Goal: Task Accomplishment & Management: Complete application form

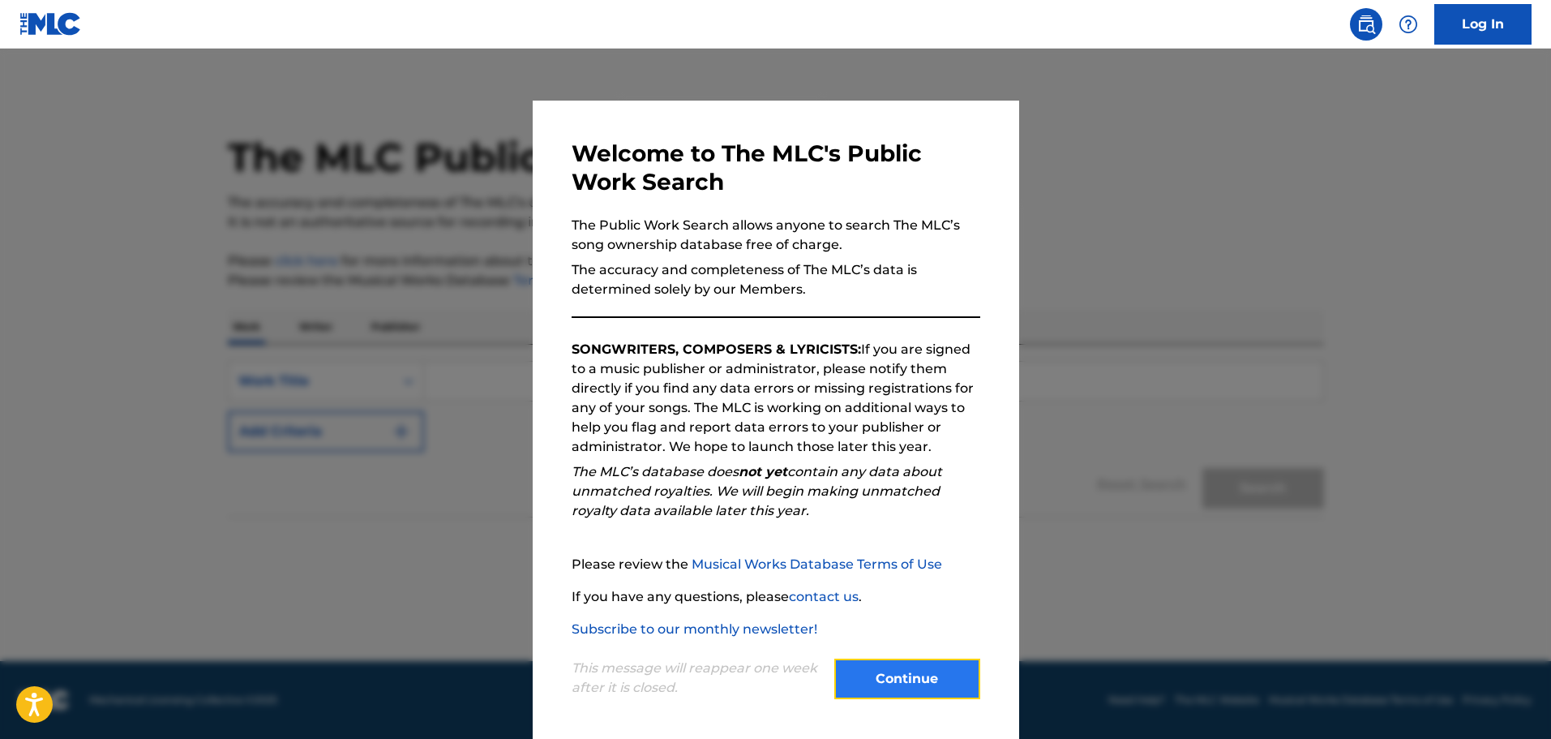
click at [906, 681] on button "Continue" at bounding box center [907, 678] width 146 height 41
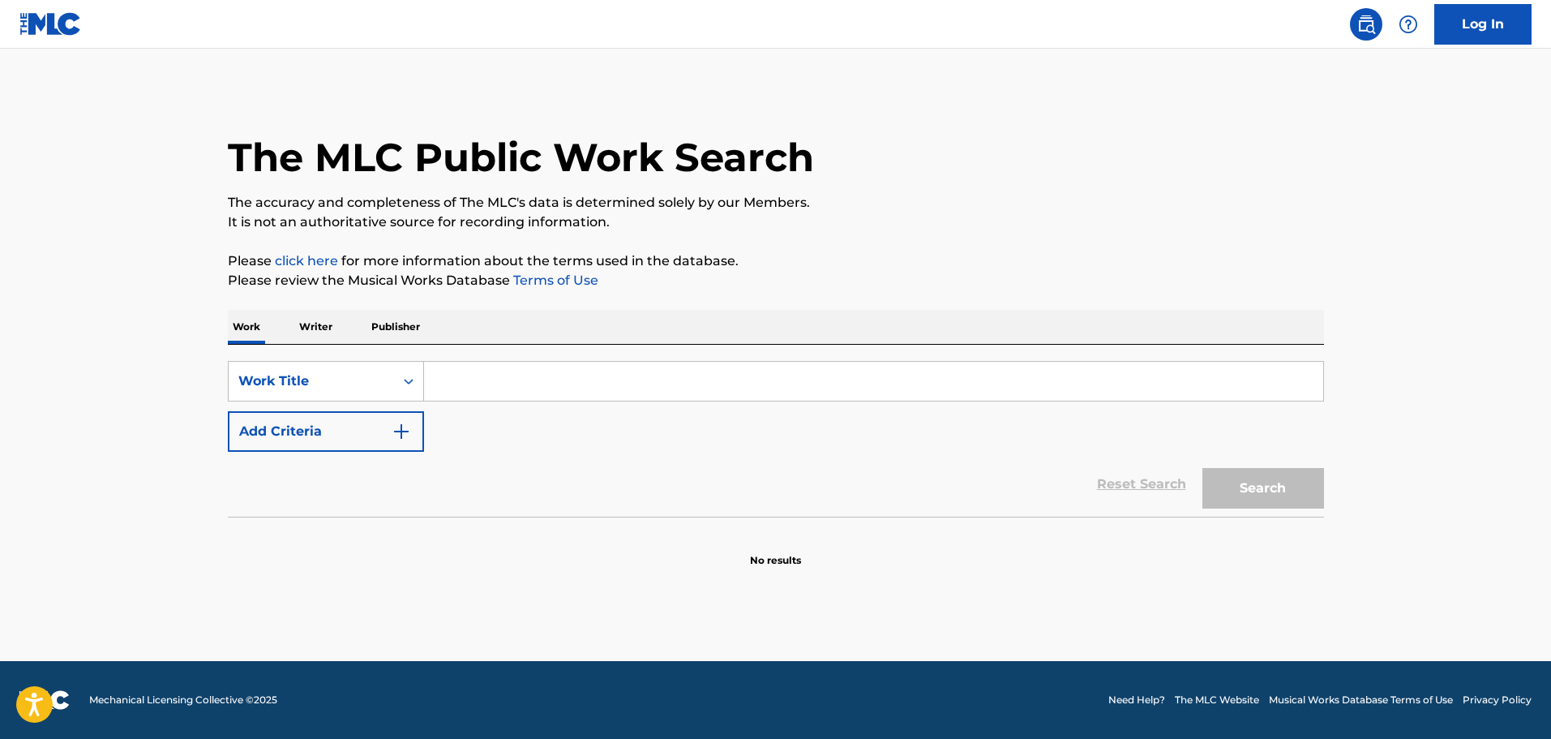
click at [510, 360] on div "SearchWithCriteriaed68265b-e2c7-4ea3-a281-7a3ecab0baf2 Work Title Add Criteria …" at bounding box center [776, 431] width 1096 height 172
click at [490, 375] on input "Search Form" at bounding box center [873, 381] width 899 height 39
click at [483, 388] on input "Search Form" at bounding box center [873, 381] width 899 height 39
type input "Drink til I past out"
click at [1202, 468] on button "Search" at bounding box center [1263, 488] width 122 height 41
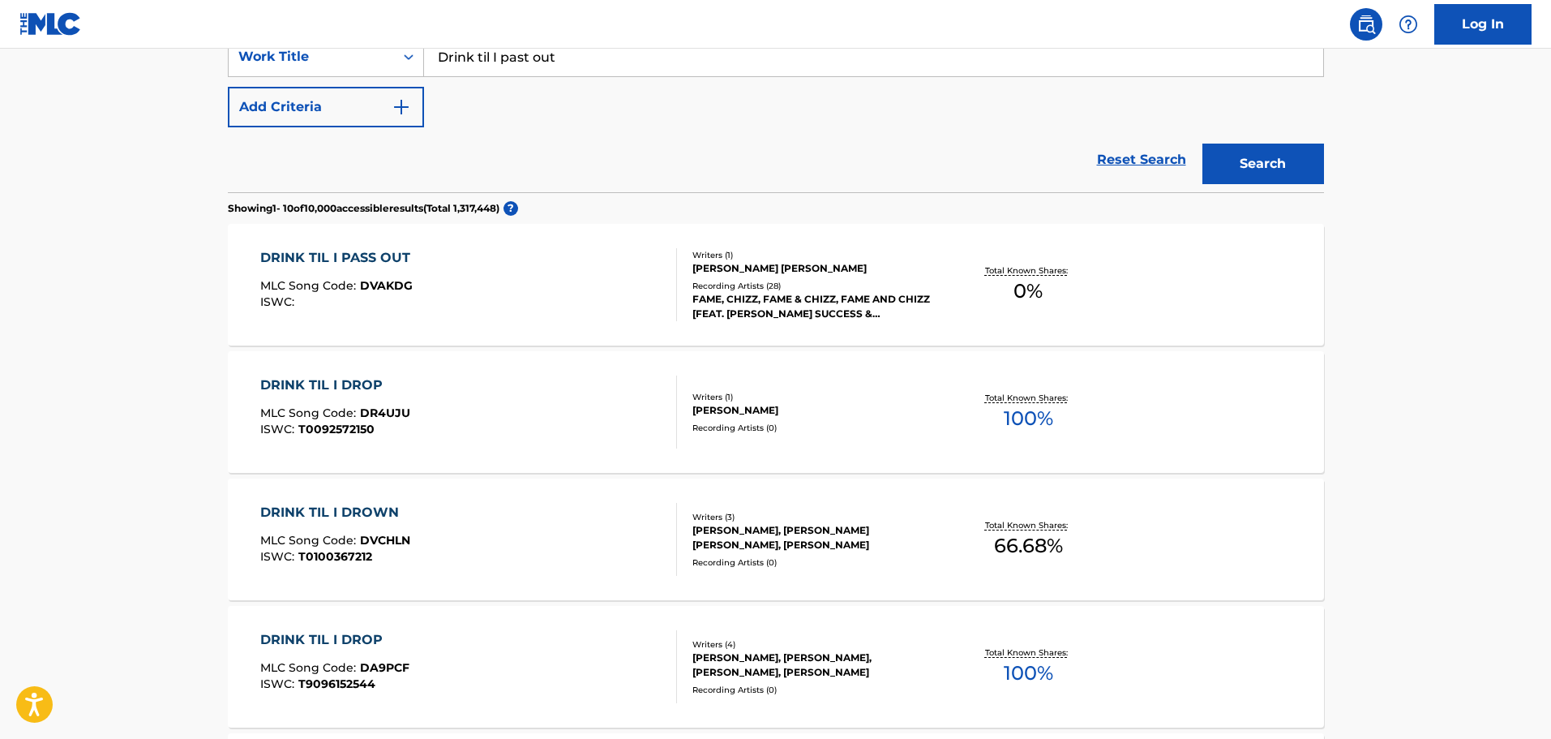
scroll to position [323, 0]
click at [355, 263] on div "DRINK TIL I PASS OUT" at bounding box center [339, 258] width 158 height 19
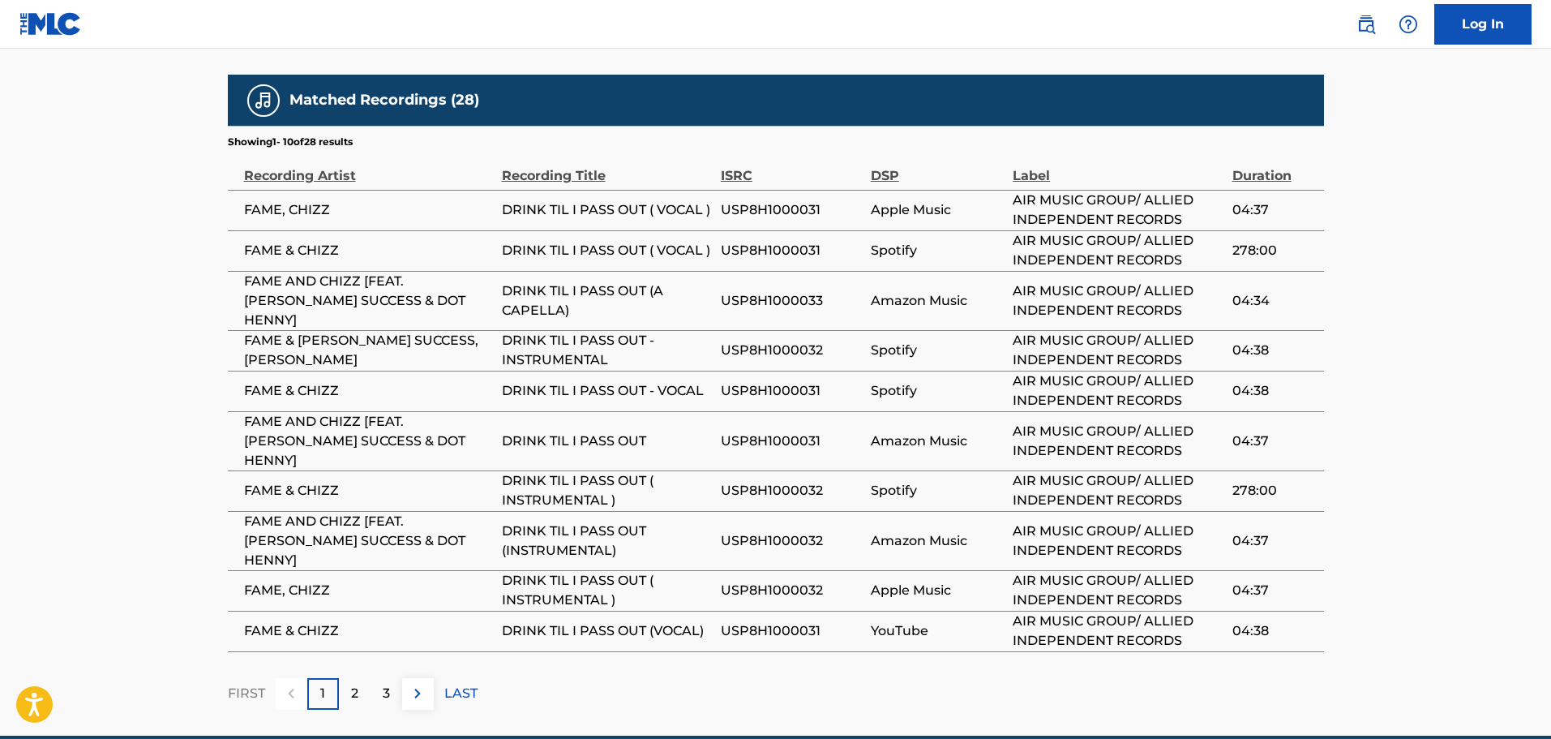
scroll to position [828, 0]
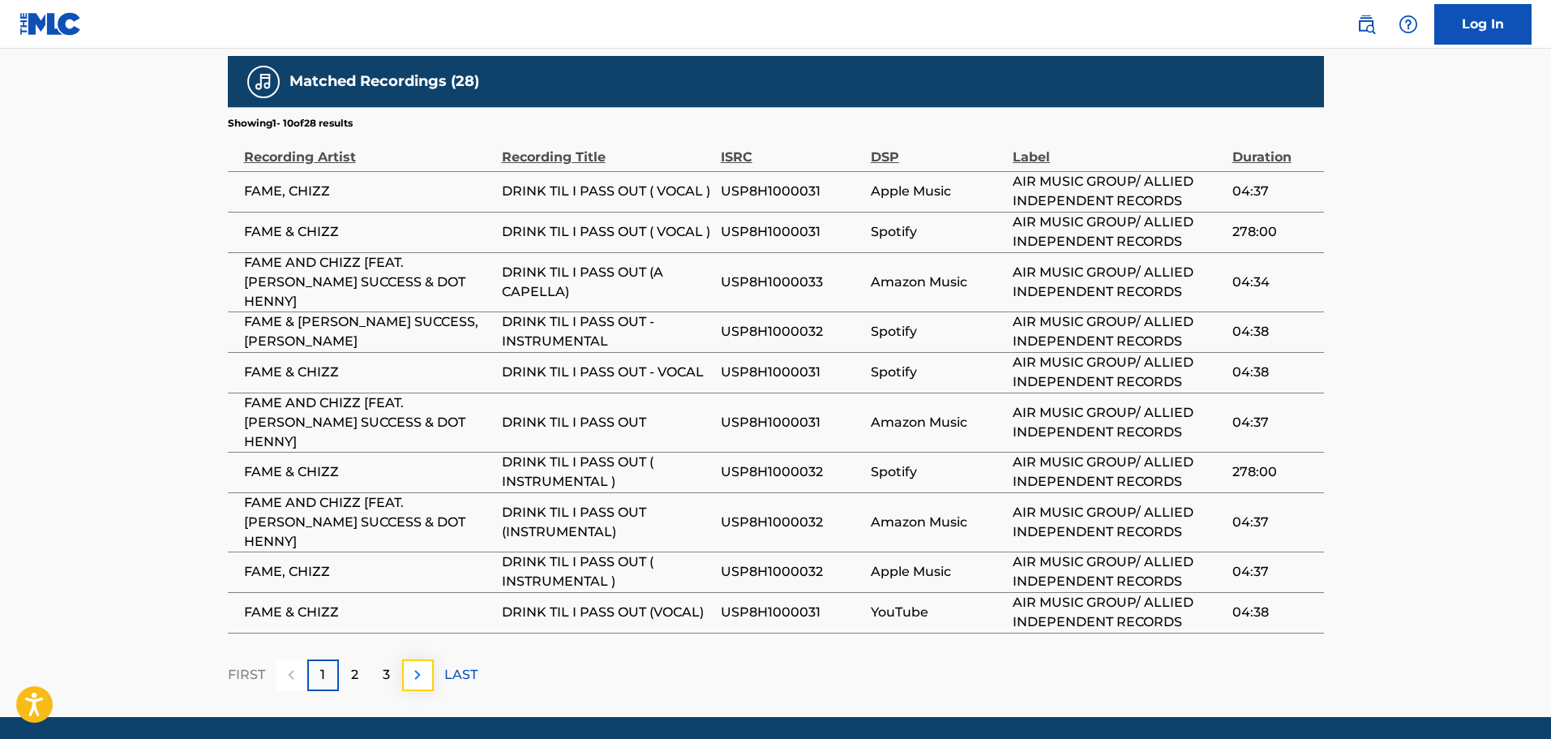
click at [411, 665] on img at bounding box center [417, 674] width 19 height 19
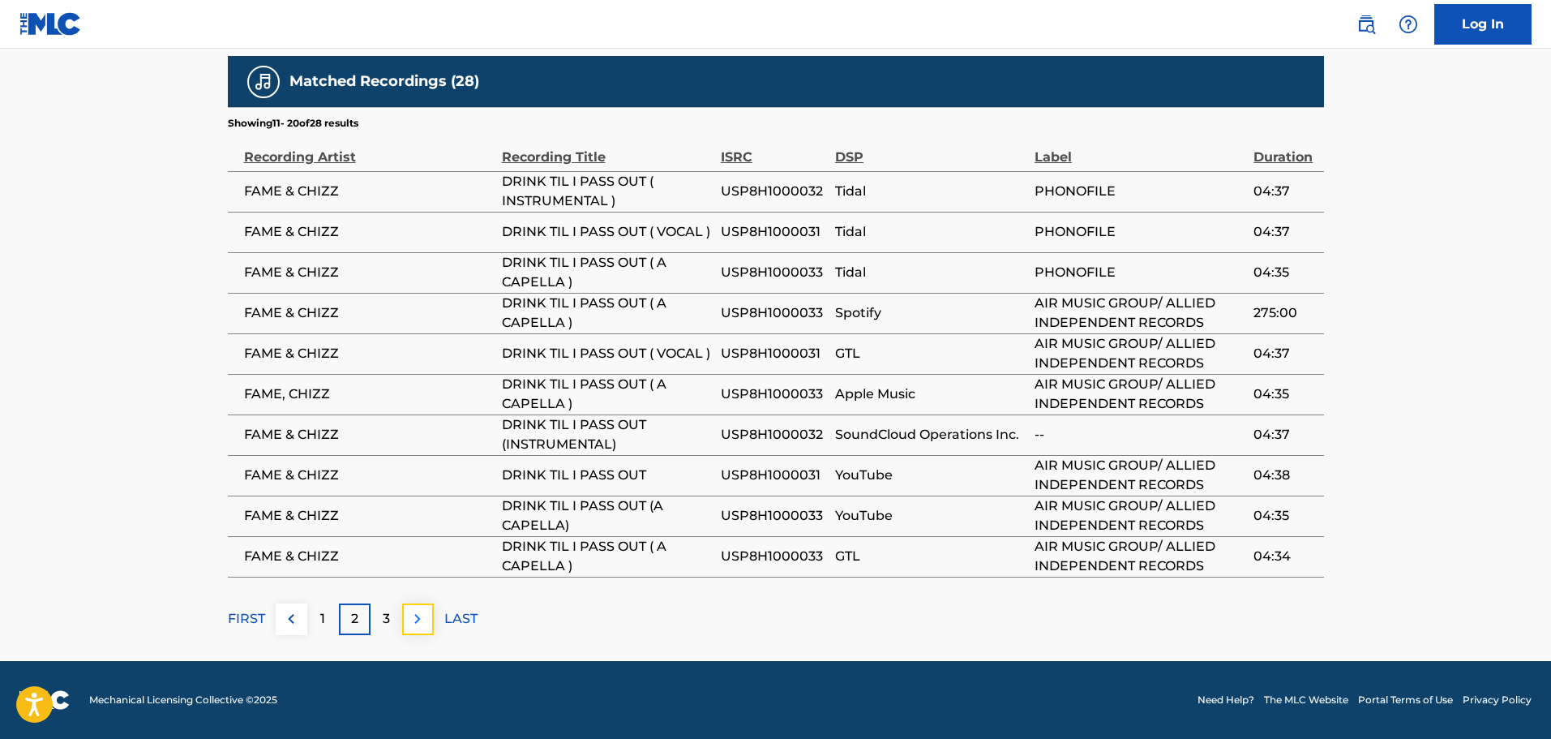
click at [414, 626] on img at bounding box center [417, 618] width 19 height 19
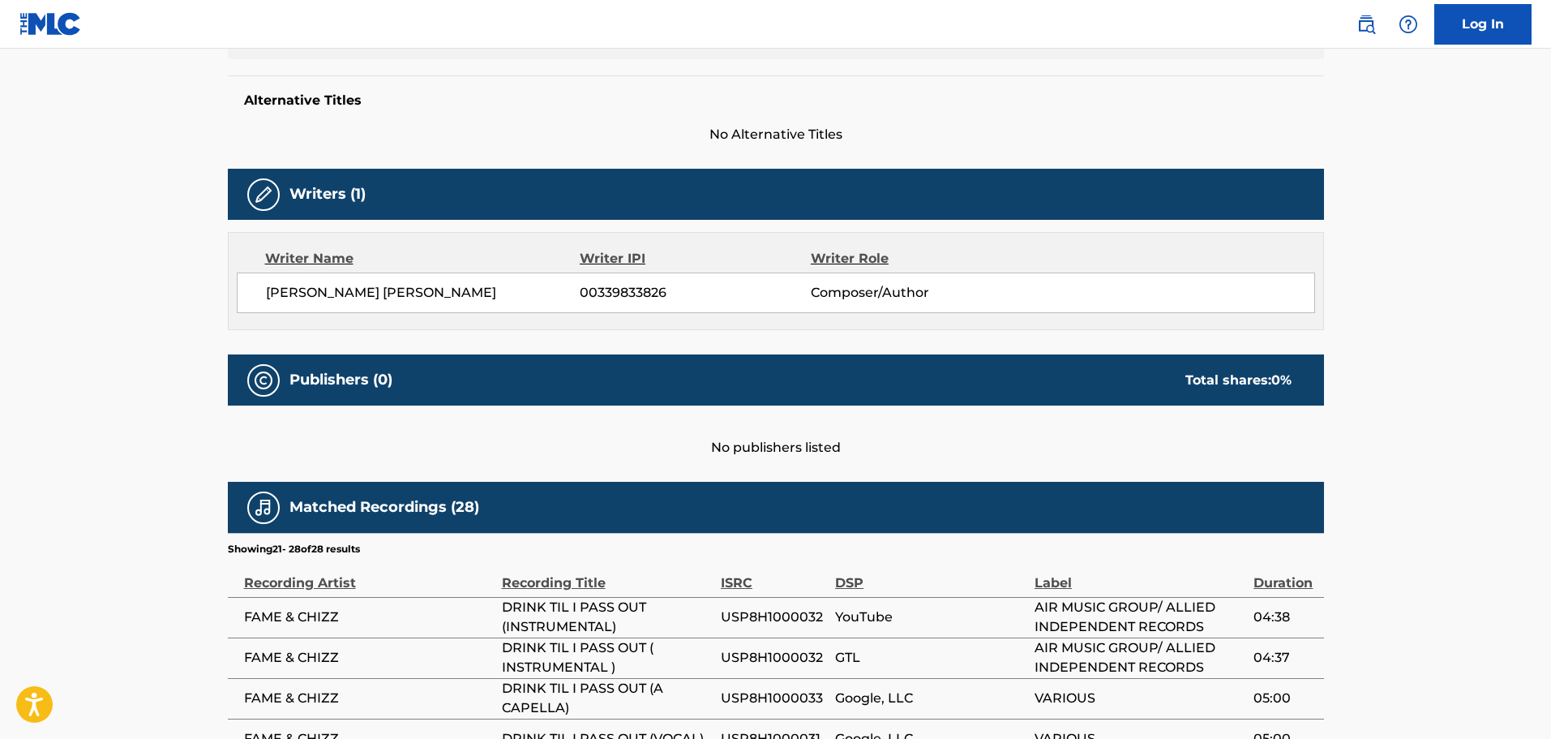
scroll to position [747, 0]
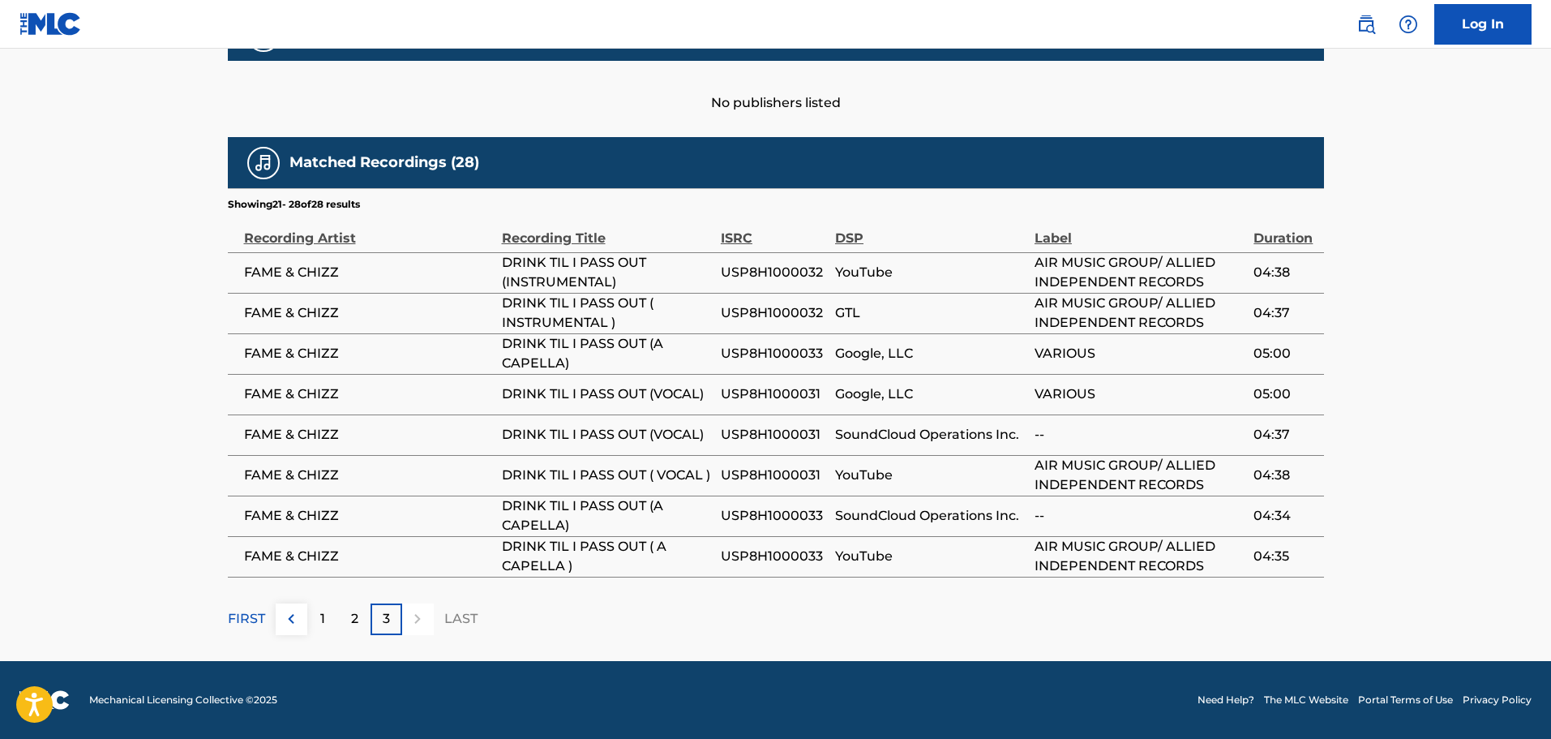
click at [395, 626] on div "3" at bounding box center [386, 619] width 32 height 32
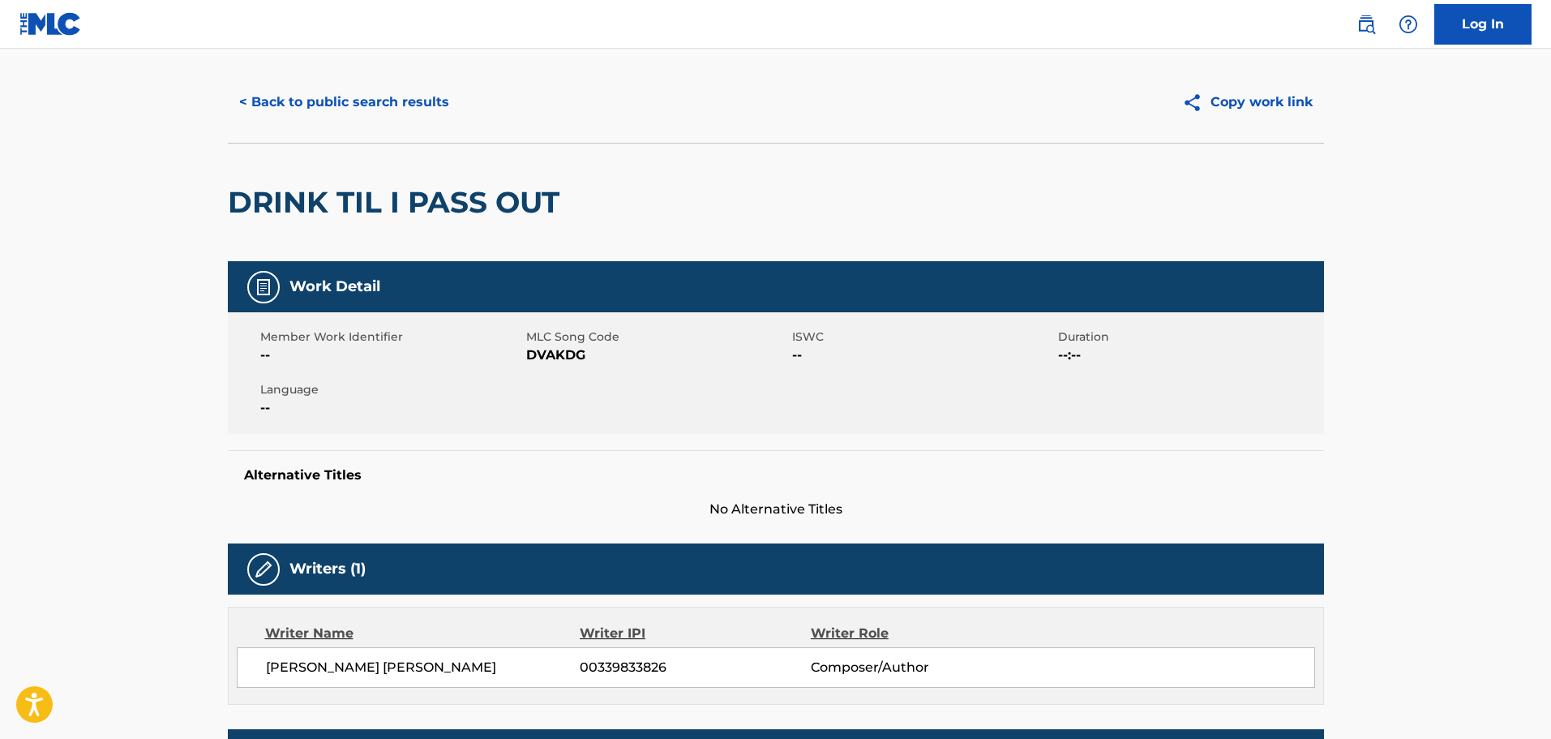
scroll to position [0, 0]
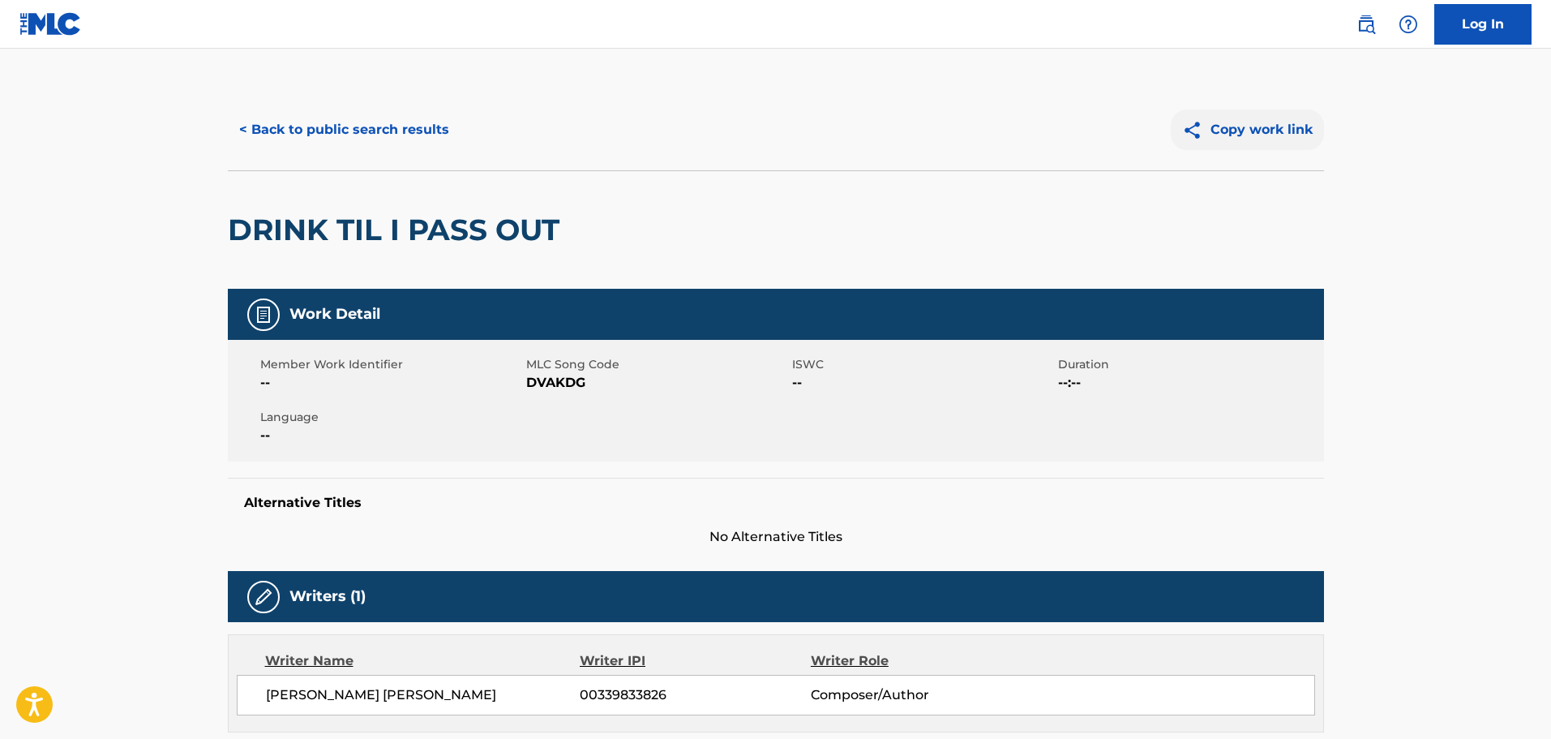
click at [1240, 127] on button "Copy work link" at bounding box center [1247, 129] width 153 height 41
click at [1477, 23] on link "Log In" at bounding box center [1482, 24] width 97 height 41
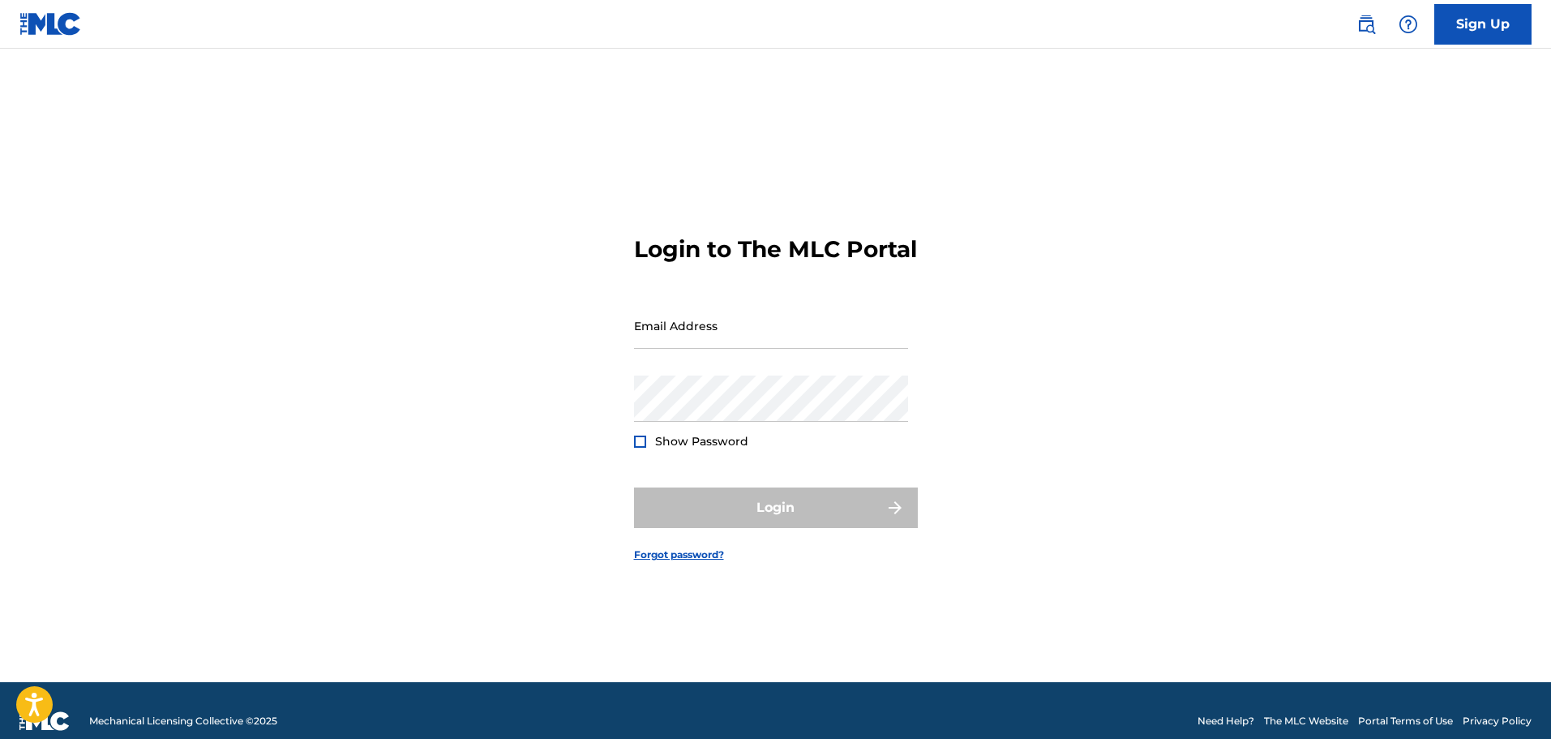
click at [39, 21] on img at bounding box center [50, 24] width 62 height 24
click at [36, 26] on img at bounding box center [50, 24] width 62 height 24
click at [1457, 21] on link "Sign Up" at bounding box center [1482, 24] width 97 height 41
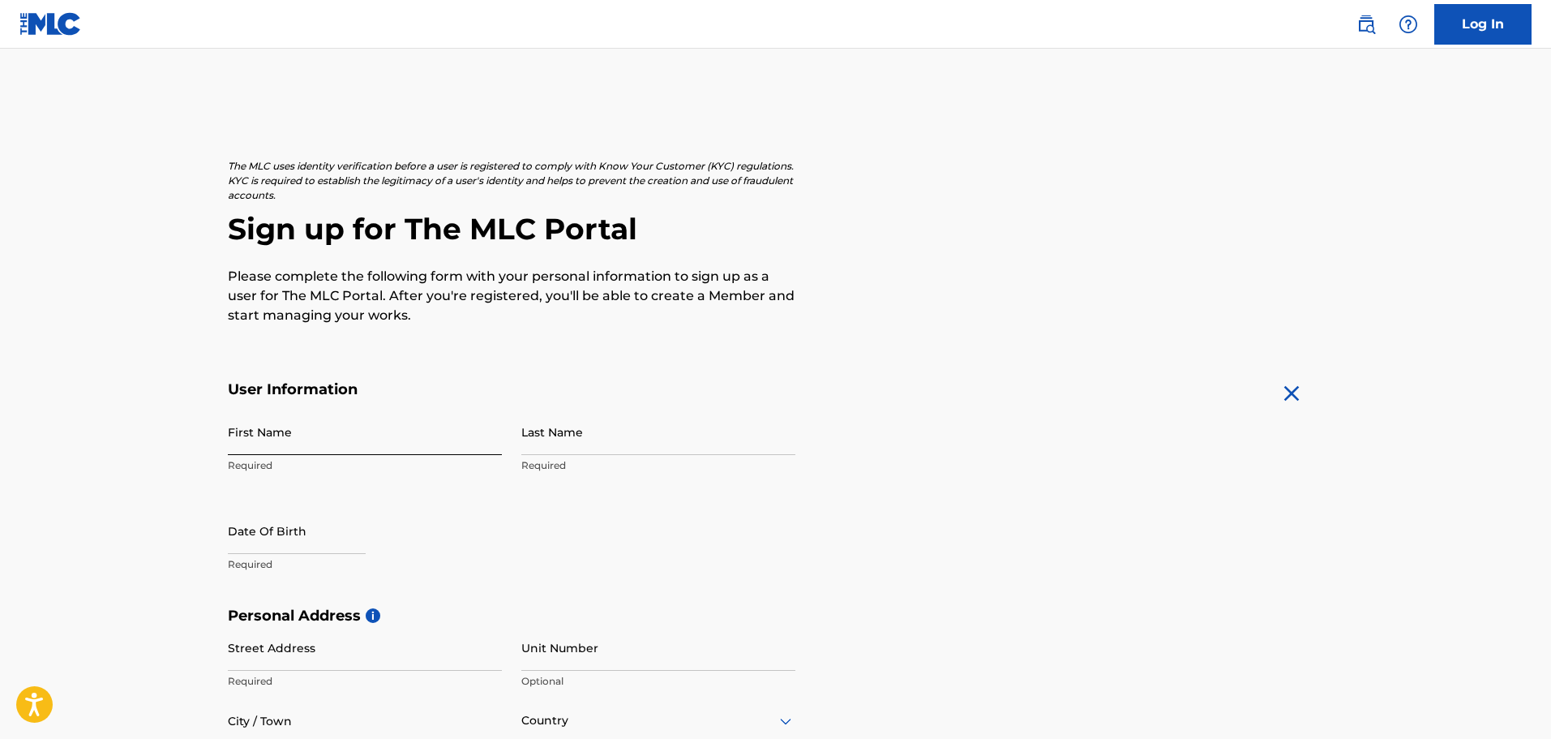
click at [347, 435] on input "First Name" at bounding box center [365, 432] width 274 height 46
type input "[PERSON_NAME]"
type input "t"
type input "[PERSON_NAME]"
select select "8"
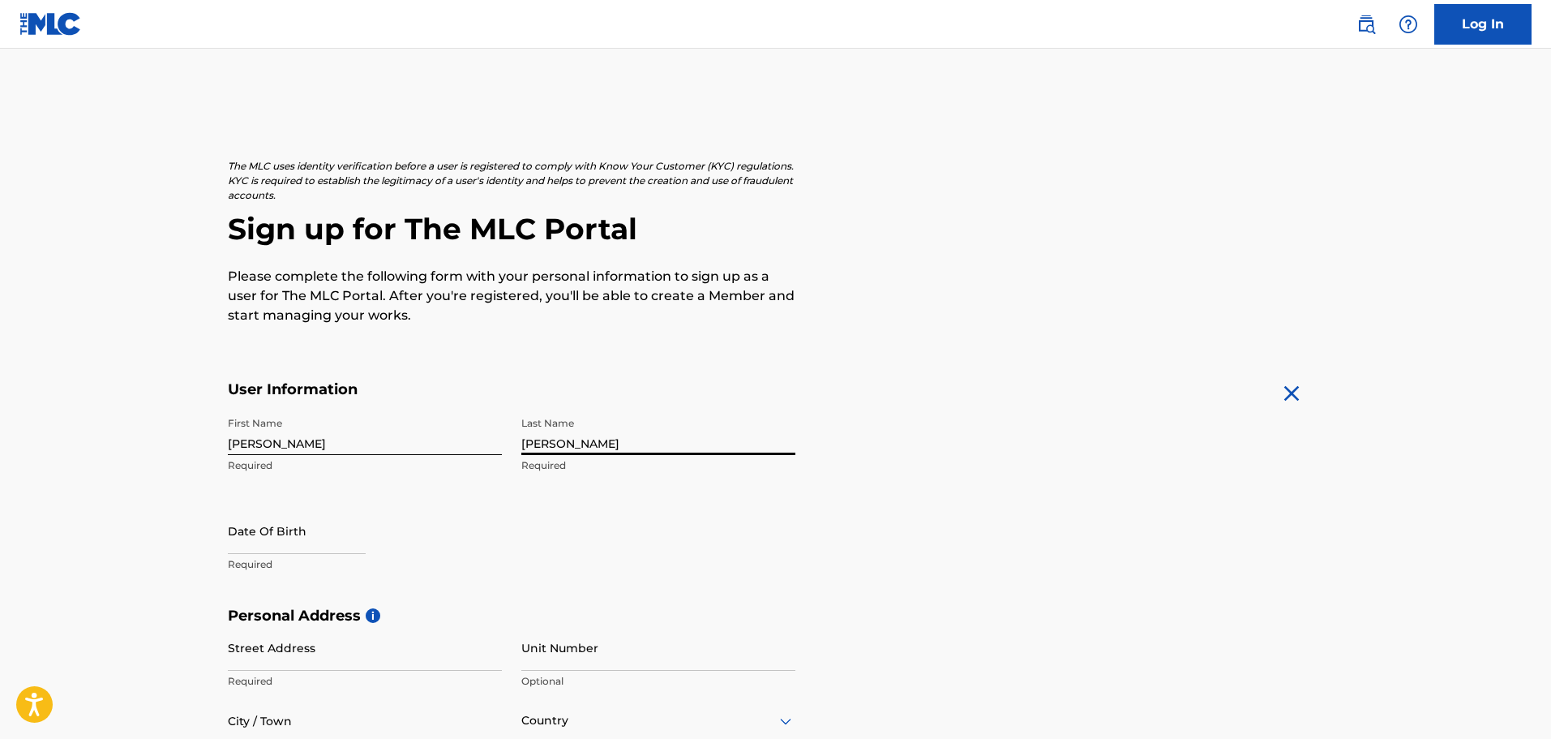
select select "2025"
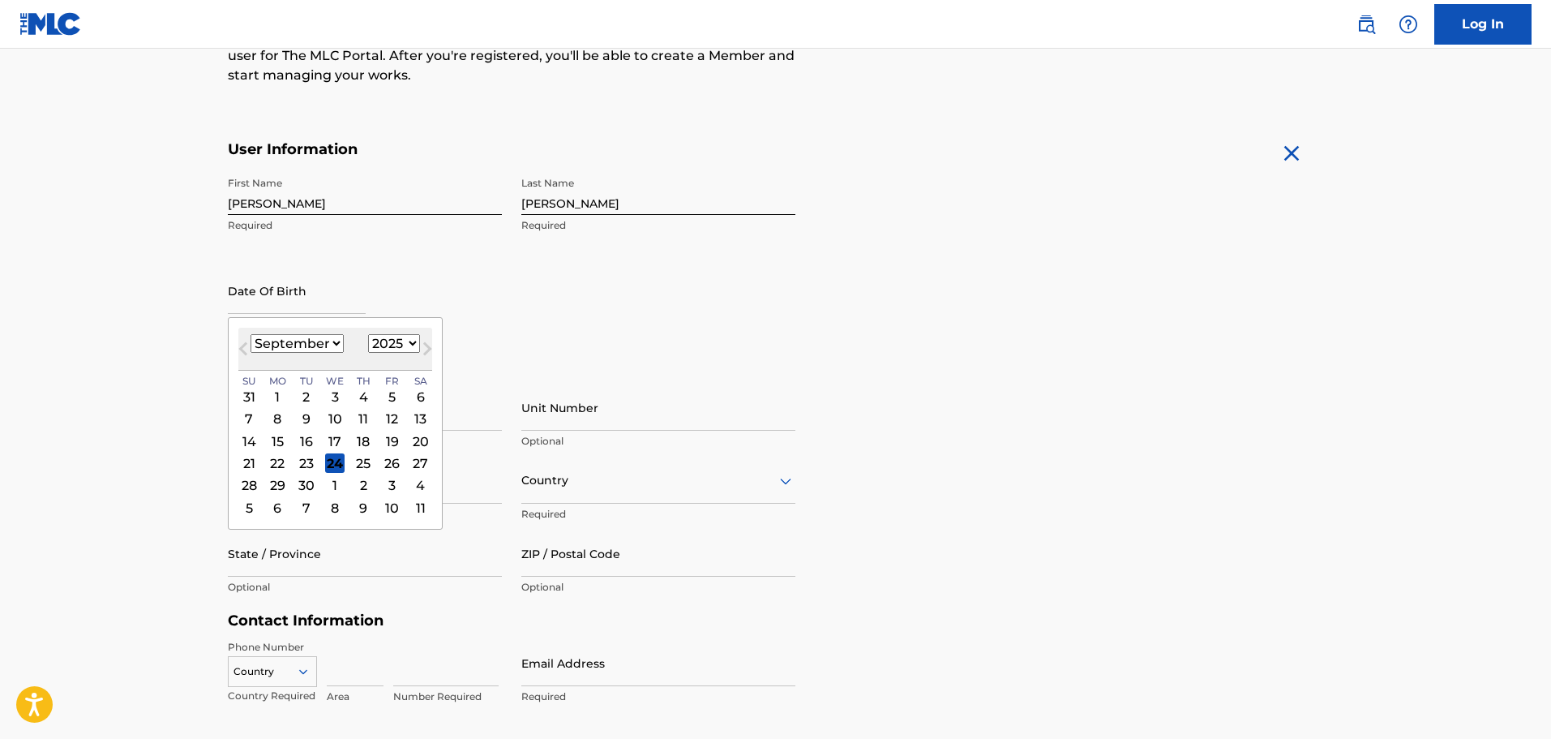
scroll to position [242, 0]
click at [306, 340] on select "January February March April May June July August September October November De…" at bounding box center [297, 341] width 93 height 19
select select "0"
click at [251, 332] on select "January February March April May June July August September October November De…" at bounding box center [297, 341] width 93 height 19
click at [381, 342] on select "1899 1900 1901 1902 1903 1904 1905 1906 1907 1908 1909 1910 1911 1912 1913 1914…" at bounding box center [394, 341] width 52 height 19
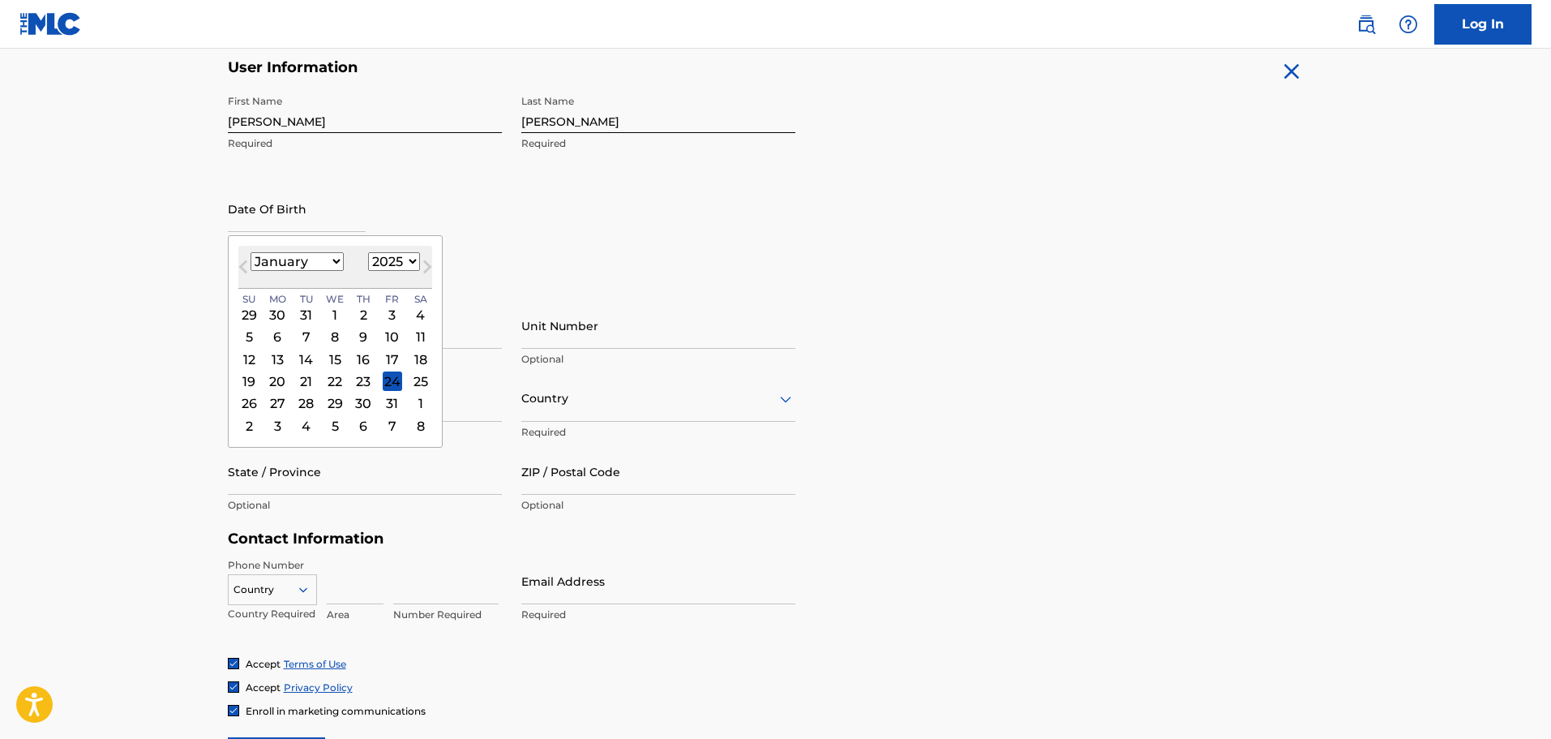
scroll to position [323, 0]
drag, startPoint x: 359, startPoint y: 382, endPoint x: 360, endPoint y: 374, distance: 8.1
click at [359, 381] on div "23" at bounding box center [362, 379] width 19 height 19
type input "[DATE]"
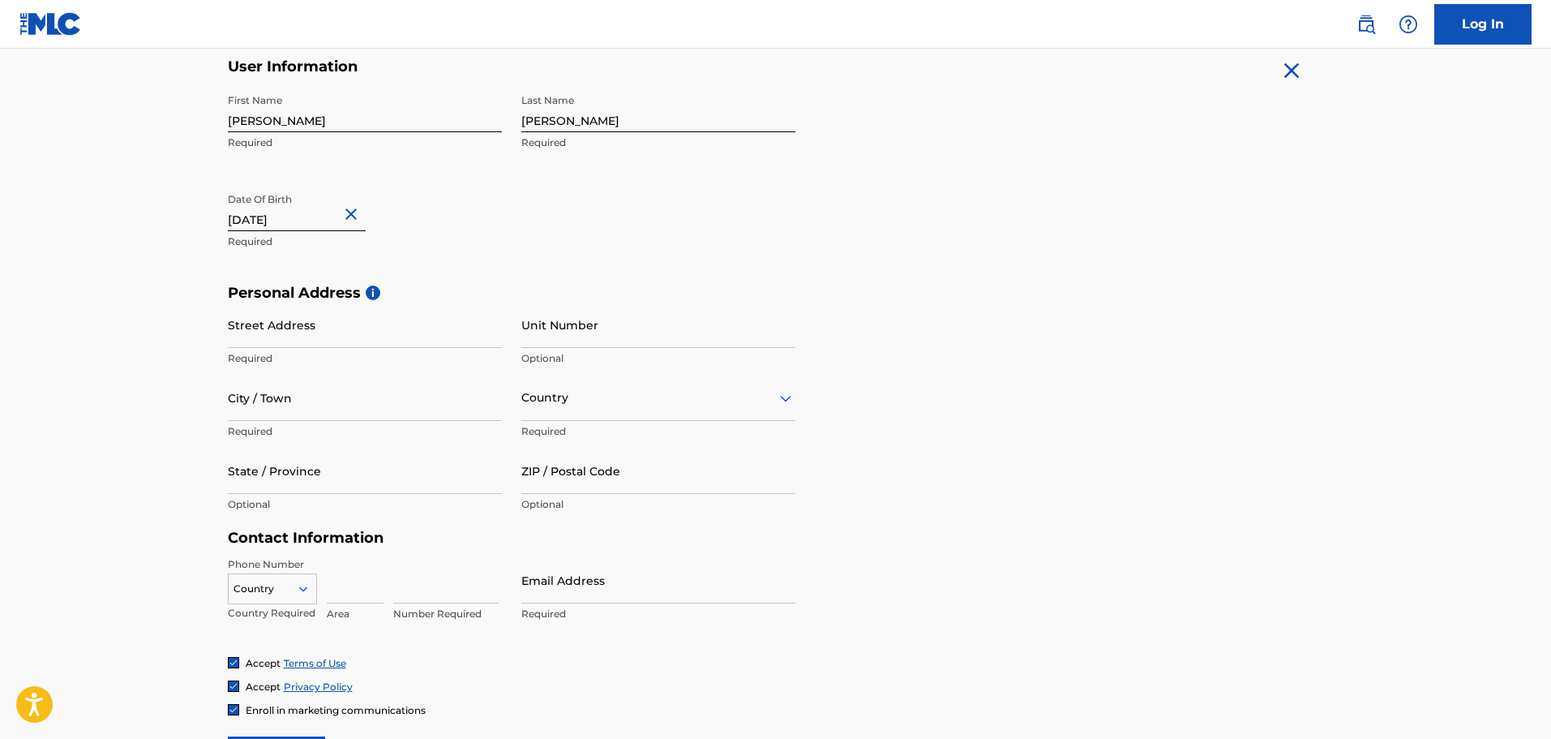
click at [319, 216] on input "[DATE]" at bounding box center [297, 208] width 138 height 46
select select "2025"
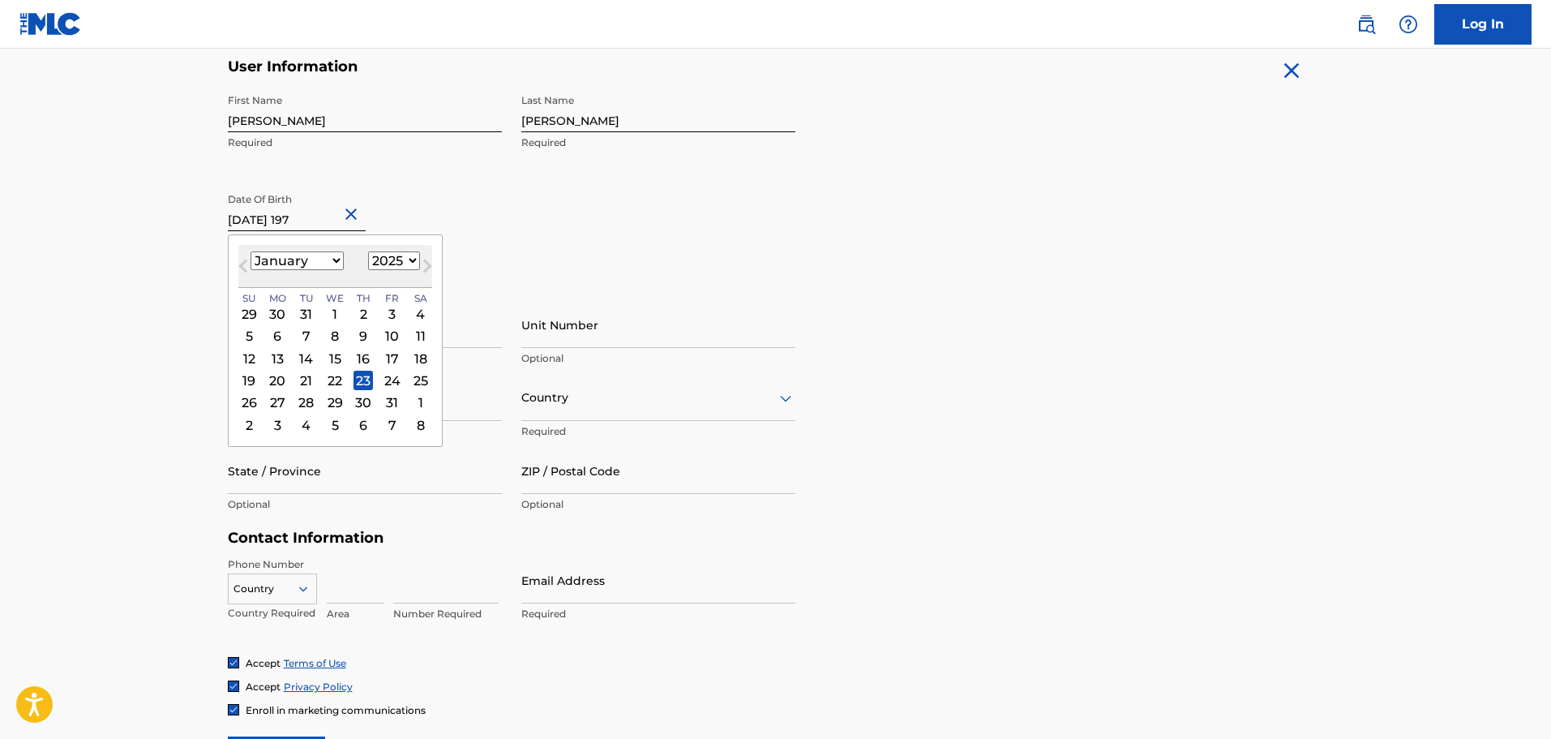
type input "[DATE]"
select select "1978"
type input "[DATE]"
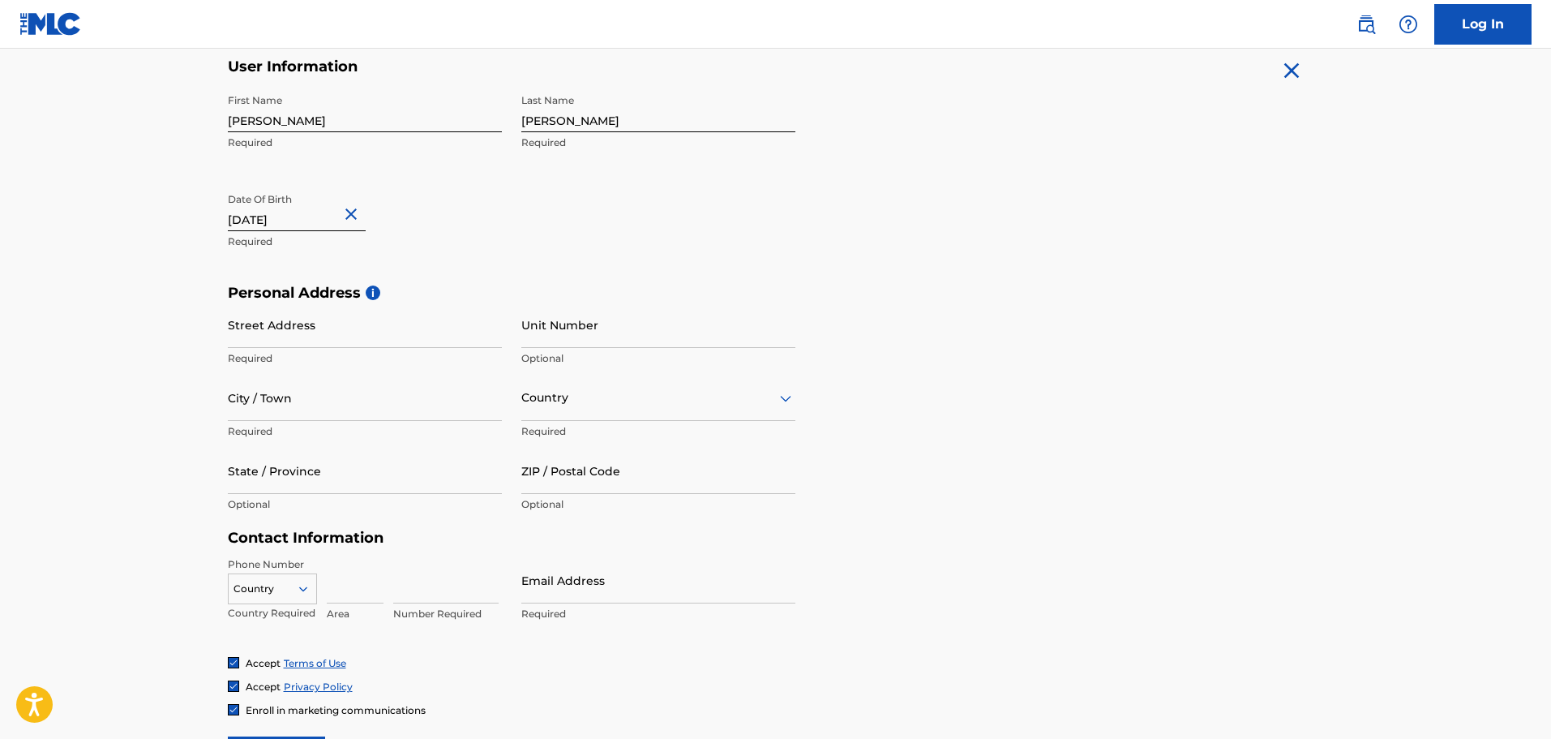
click at [632, 279] on div "First Name [PERSON_NAME] Required Last Name [PERSON_NAME] Required Date Of Birt…" at bounding box center [511, 185] width 567 height 198
click at [377, 337] on input "Street Address" at bounding box center [365, 325] width 274 height 46
type input "[STREET_ADDRESS]"
type input "6"
click at [457, 406] on input "City / Town" at bounding box center [365, 398] width 274 height 46
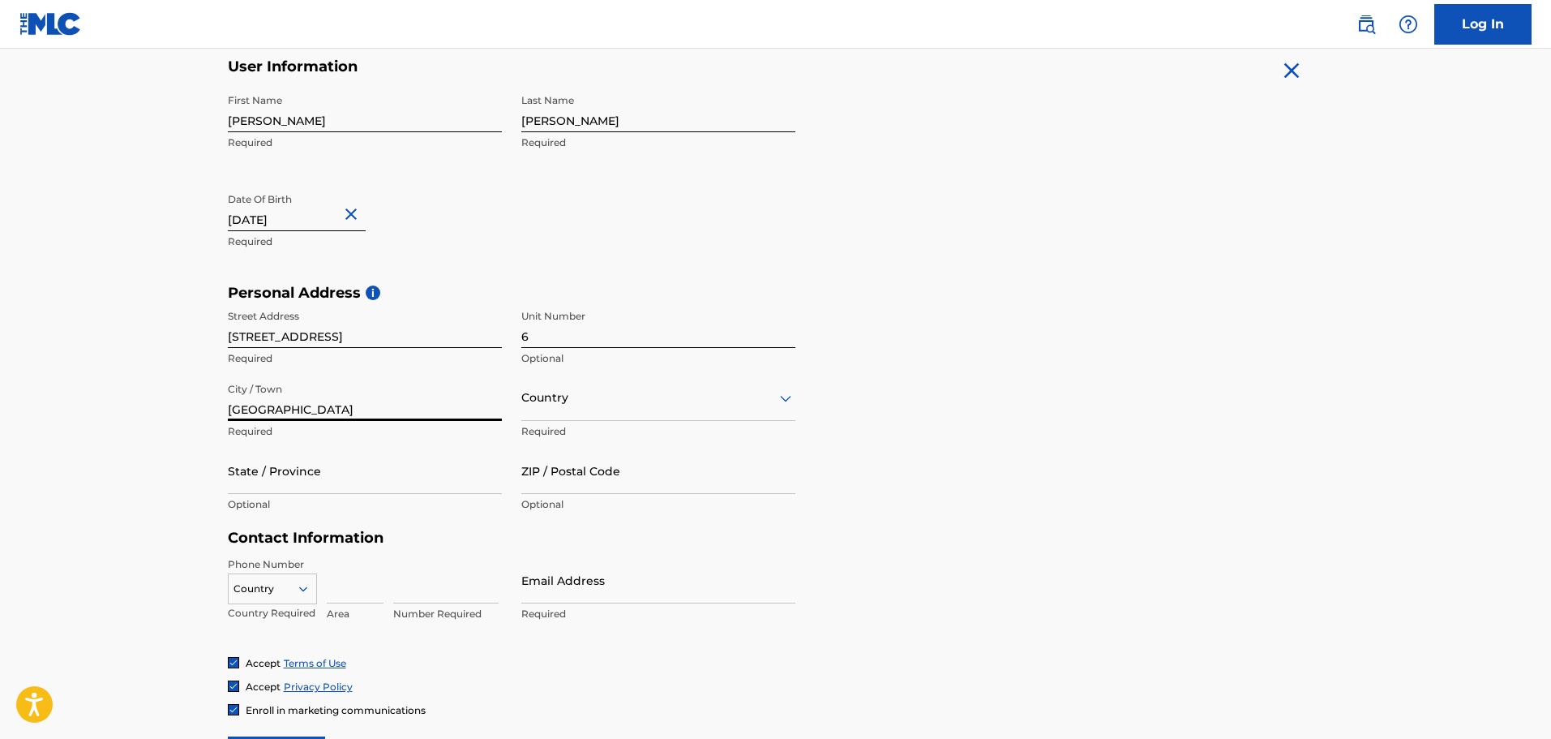
type input "[GEOGRAPHIC_DATA]"
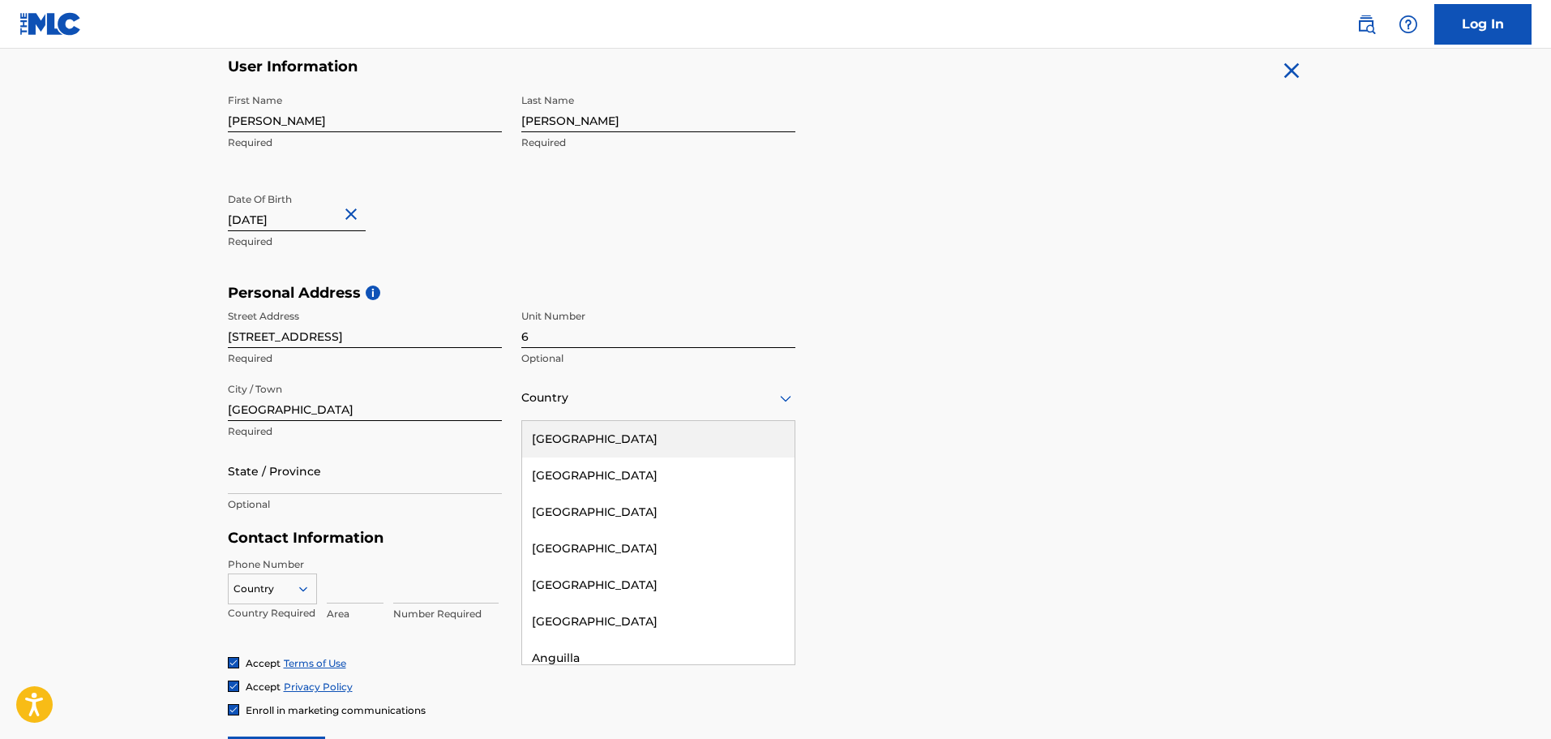
click at [653, 405] on div at bounding box center [658, 398] width 274 height 20
click at [632, 440] on div "[GEOGRAPHIC_DATA]" at bounding box center [658, 439] width 272 height 36
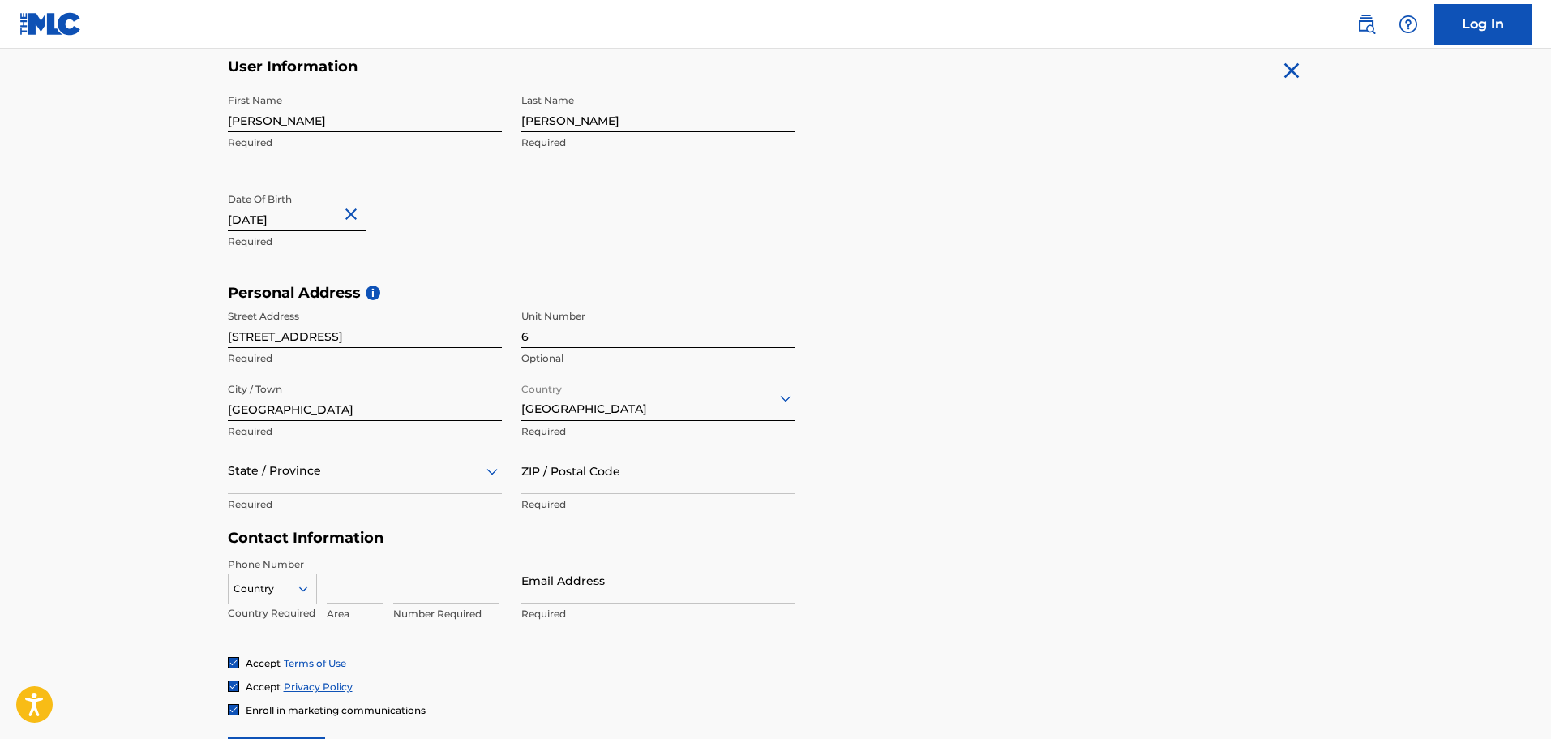
click at [400, 474] on div at bounding box center [365, 470] width 274 height 20
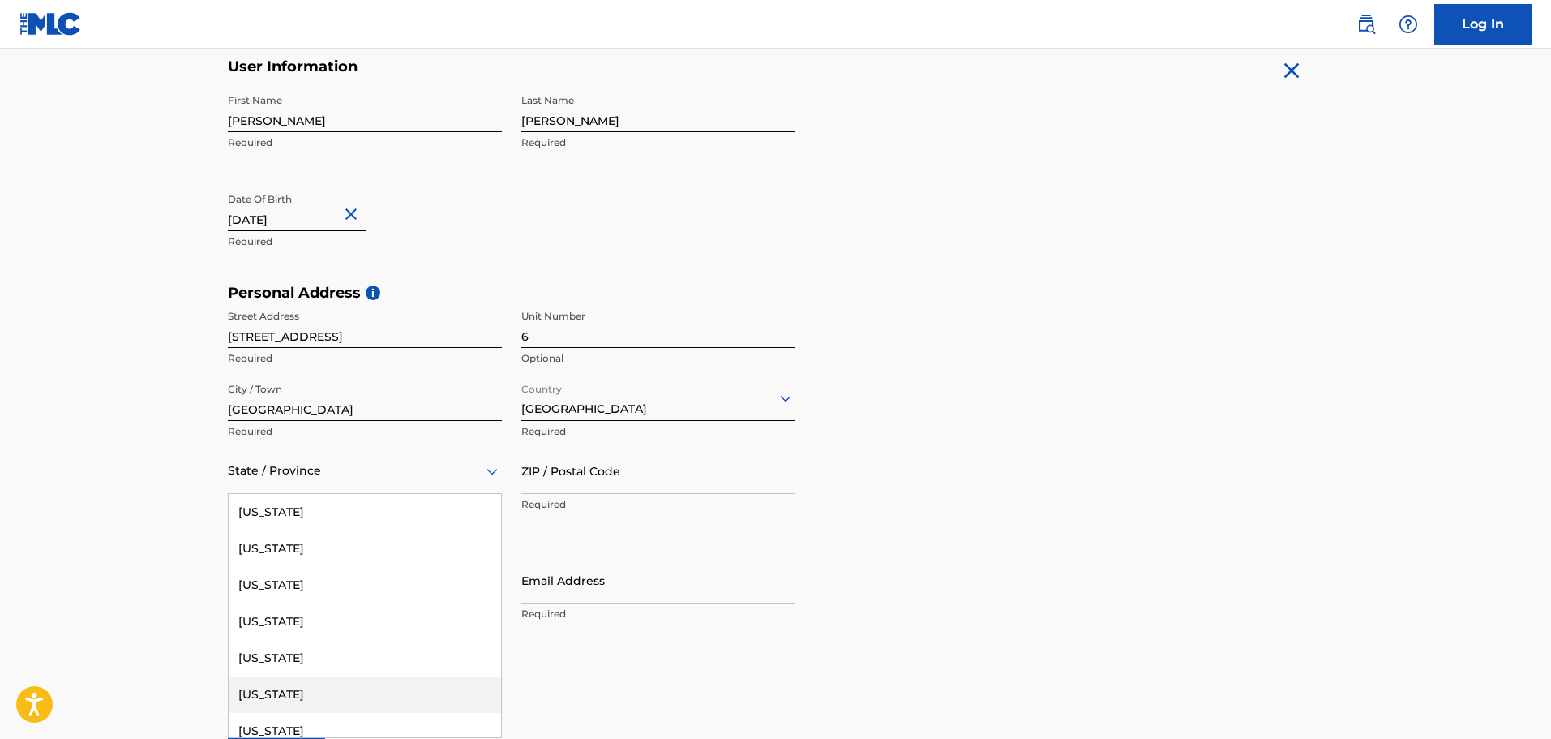
click at [251, 693] on div "[US_STATE]" at bounding box center [365, 694] width 272 height 36
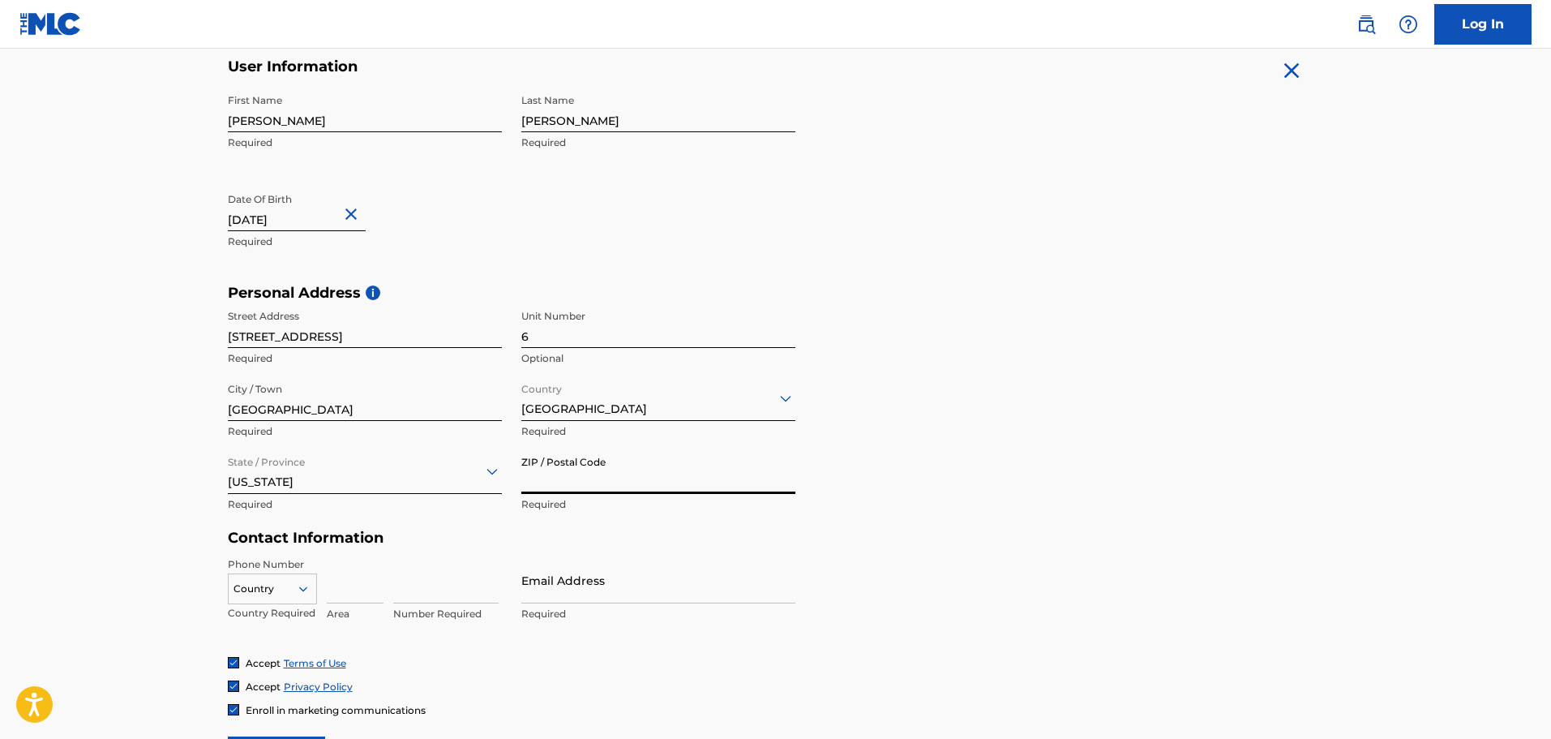
click at [589, 474] on input "ZIP / Postal Code" at bounding box center [658, 471] width 274 height 46
type input "94403"
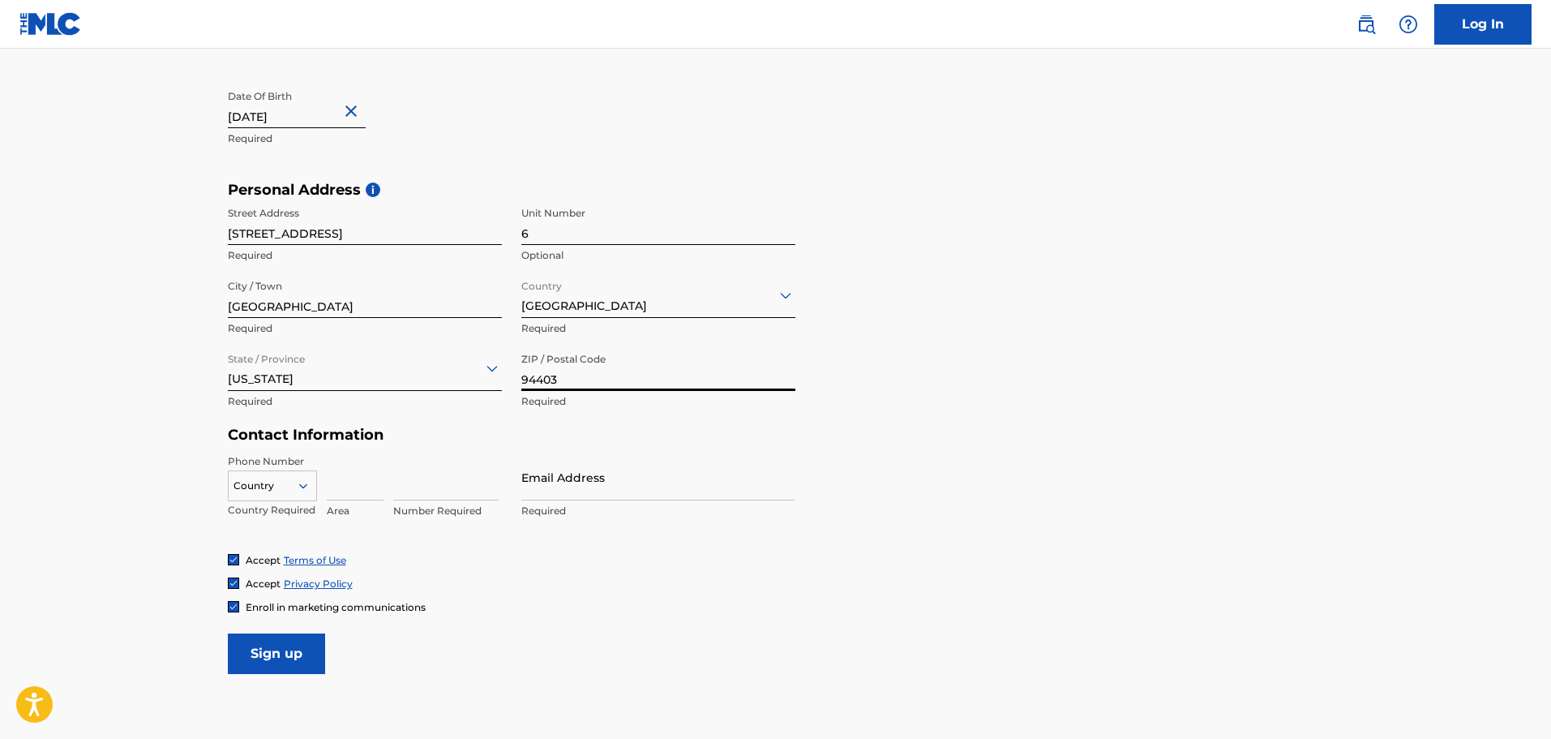
click at [298, 495] on div "Country" at bounding box center [272, 482] width 89 height 24
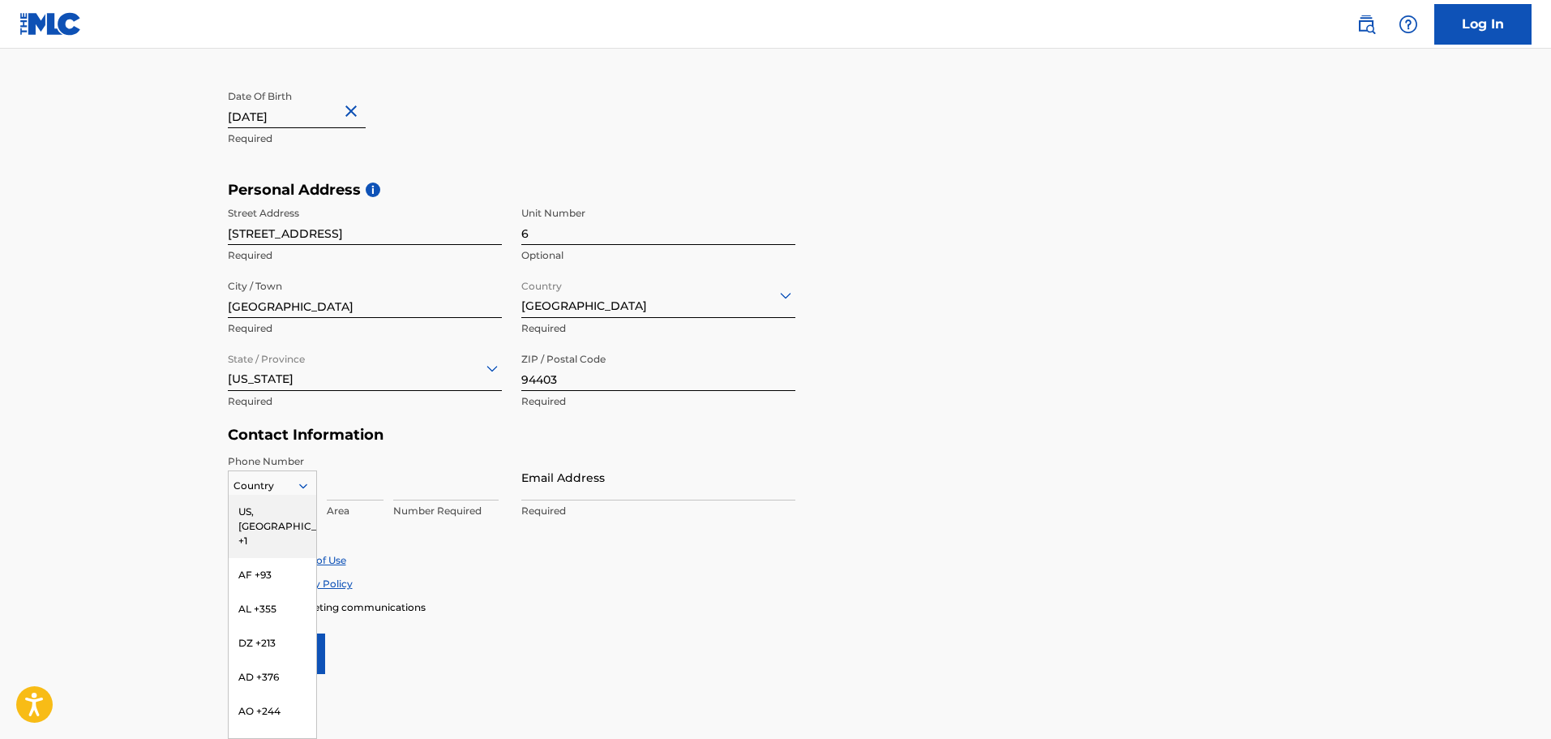
click at [279, 510] on div "US, [GEOGRAPHIC_DATA] +1" at bounding box center [273, 526] width 88 height 63
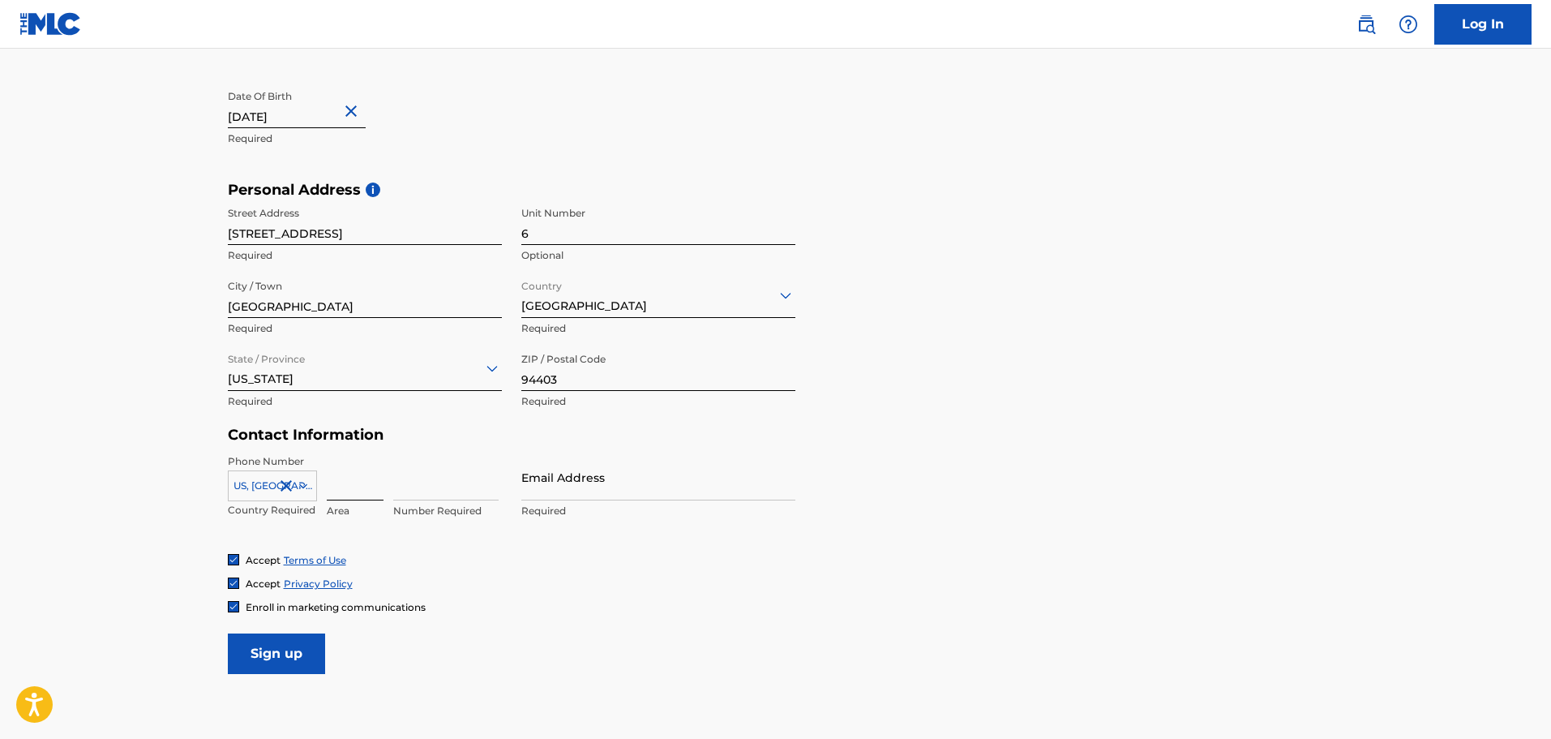
click at [344, 488] on input at bounding box center [355, 477] width 57 height 46
type input "646"
click at [425, 490] on input at bounding box center [445, 477] width 105 height 46
click at [482, 487] on input "2752104" at bounding box center [445, 477] width 105 height 46
click at [414, 490] on input "2752104" at bounding box center [445, 477] width 105 height 46
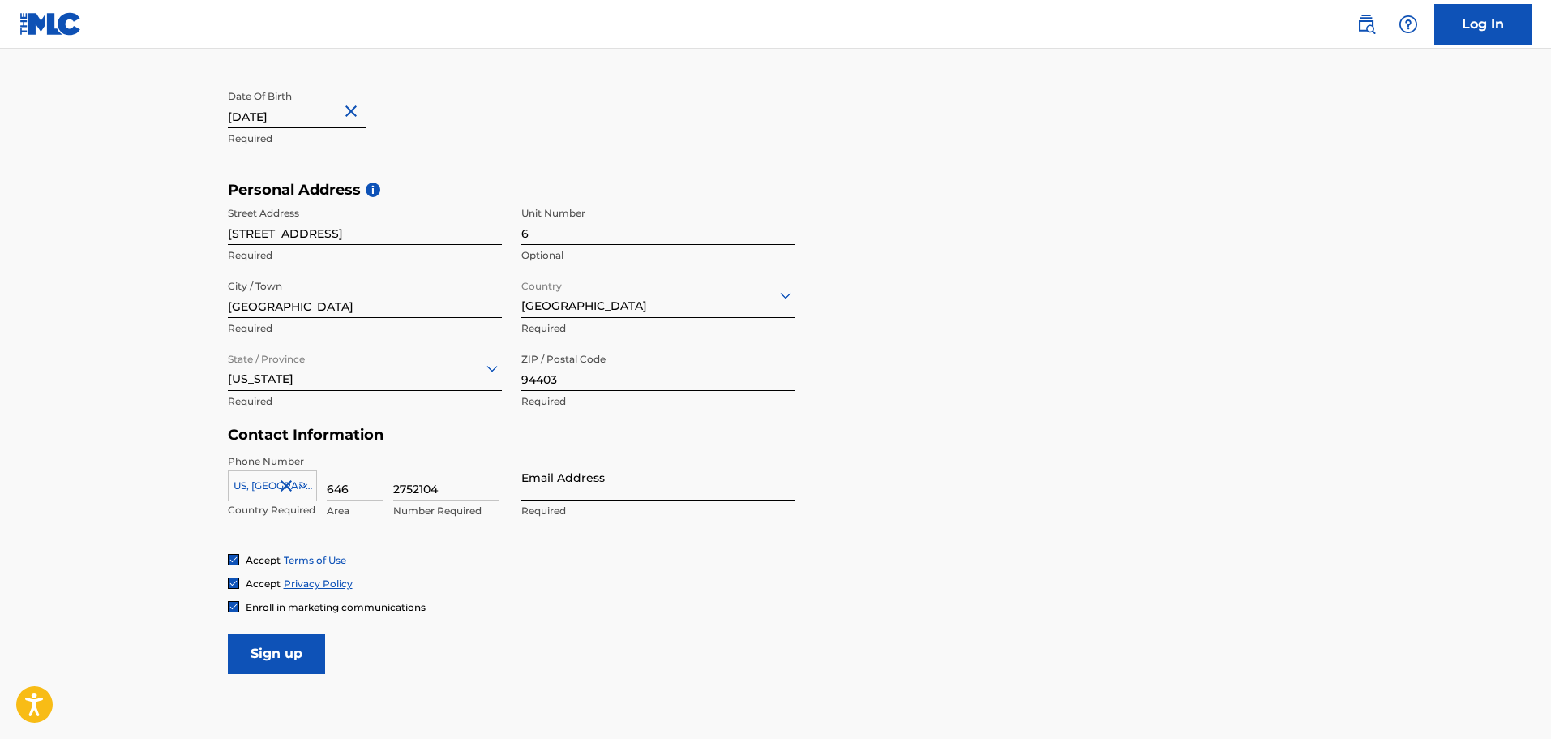
type input "2752104"
click at [544, 487] on input "Email Address" at bounding box center [658, 477] width 274 height 46
type input "[EMAIL_ADDRESS][DOMAIN_NAME]"
click at [247, 604] on span "Enroll in marketing communications" at bounding box center [336, 607] width 180 height 12
click at [291, 667] on input "Sign up" at bounding box center [276, 653] width 97 height 41
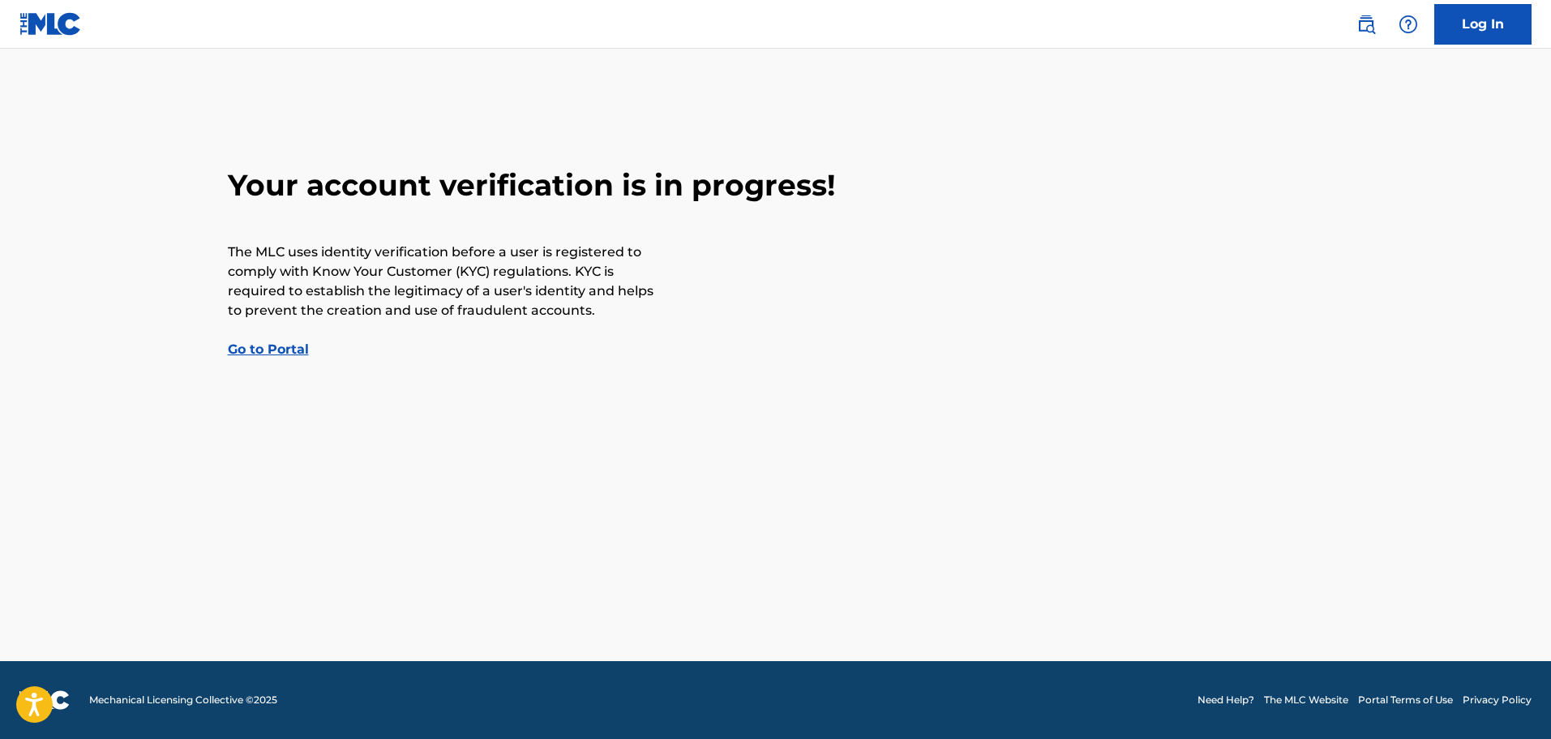
click at [295, 357] on div "Your account verification is in progress! The MLC uses identity verification be…" at bounding box center [775, 263] width 1135 height 192
click at [286, 348] on link "Go to Portal" at bounding box center [268, 348] width 81 height 15
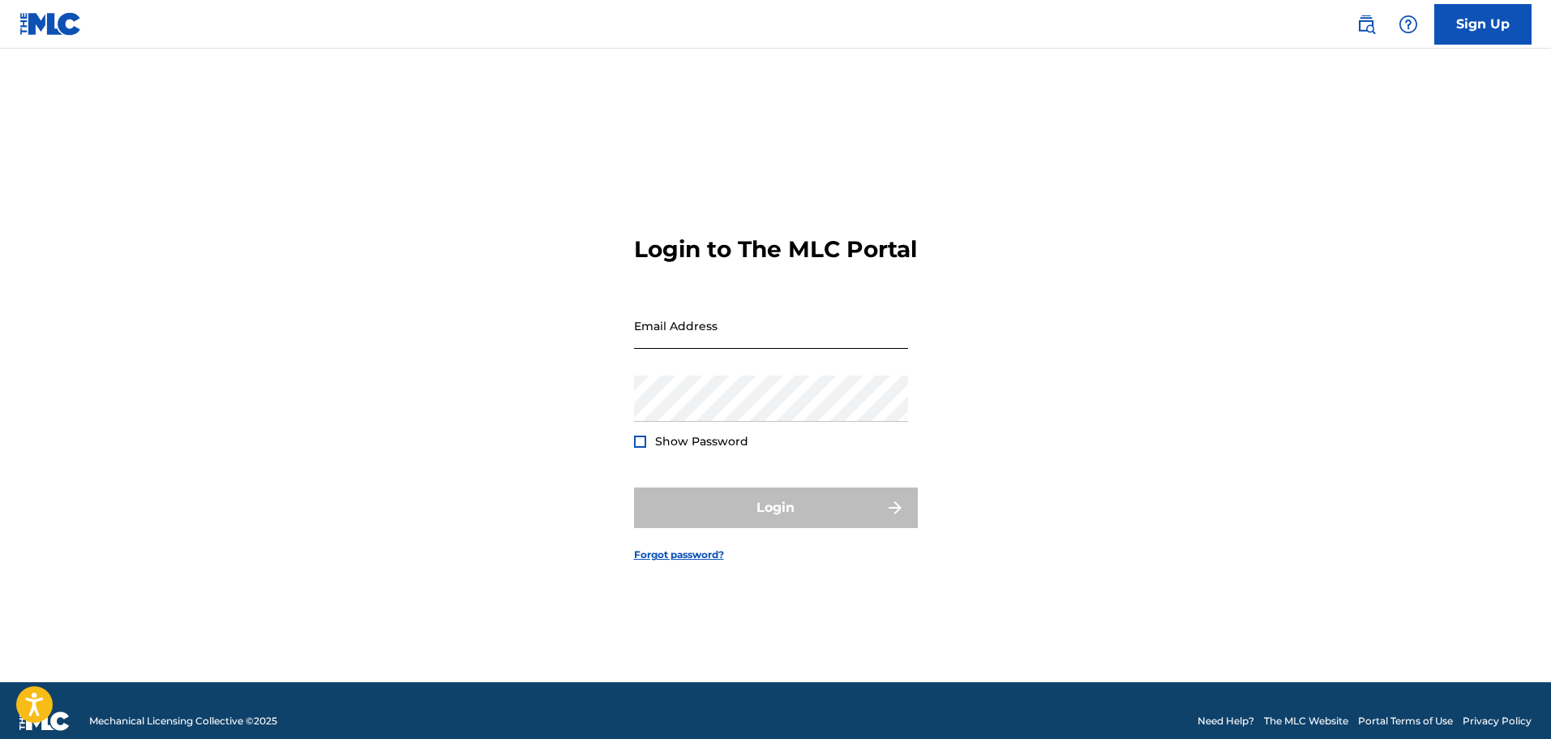
click at [729, 344] on input "Email Address" at bounding box center [771, 325] width 274 height 46
click at [708, 348] on input "Email Address" at bounding box center [771, 325] width 274 height 46
click at [757, 340] on input "Email Address" at bounding box center [771, 325] width 274 height 46
type input "[EMAIL_ADDRESS][DOMAIN_NAME]"
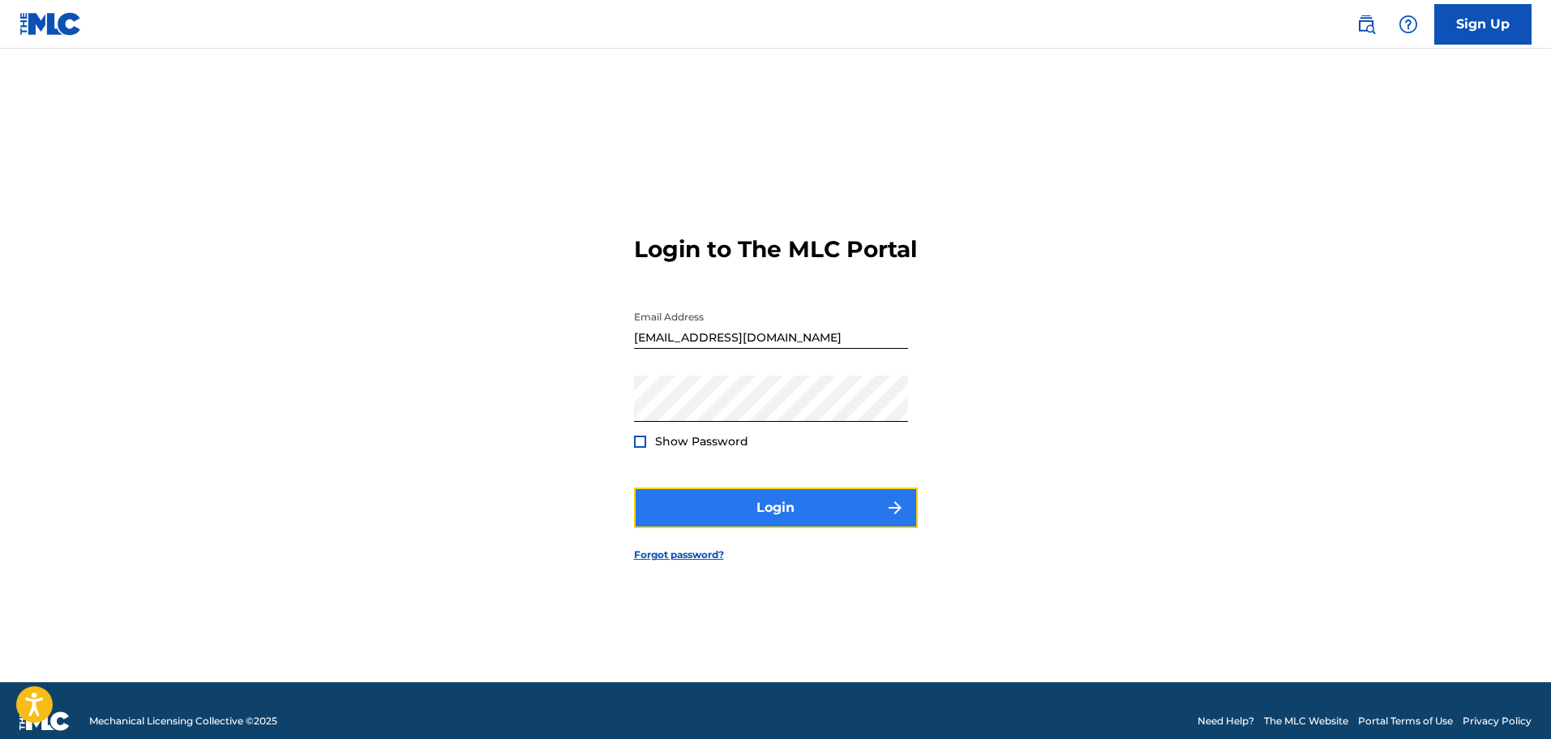
click at [752, 526] on button "Login" at bounding box center [776, 507] width 284 height 41
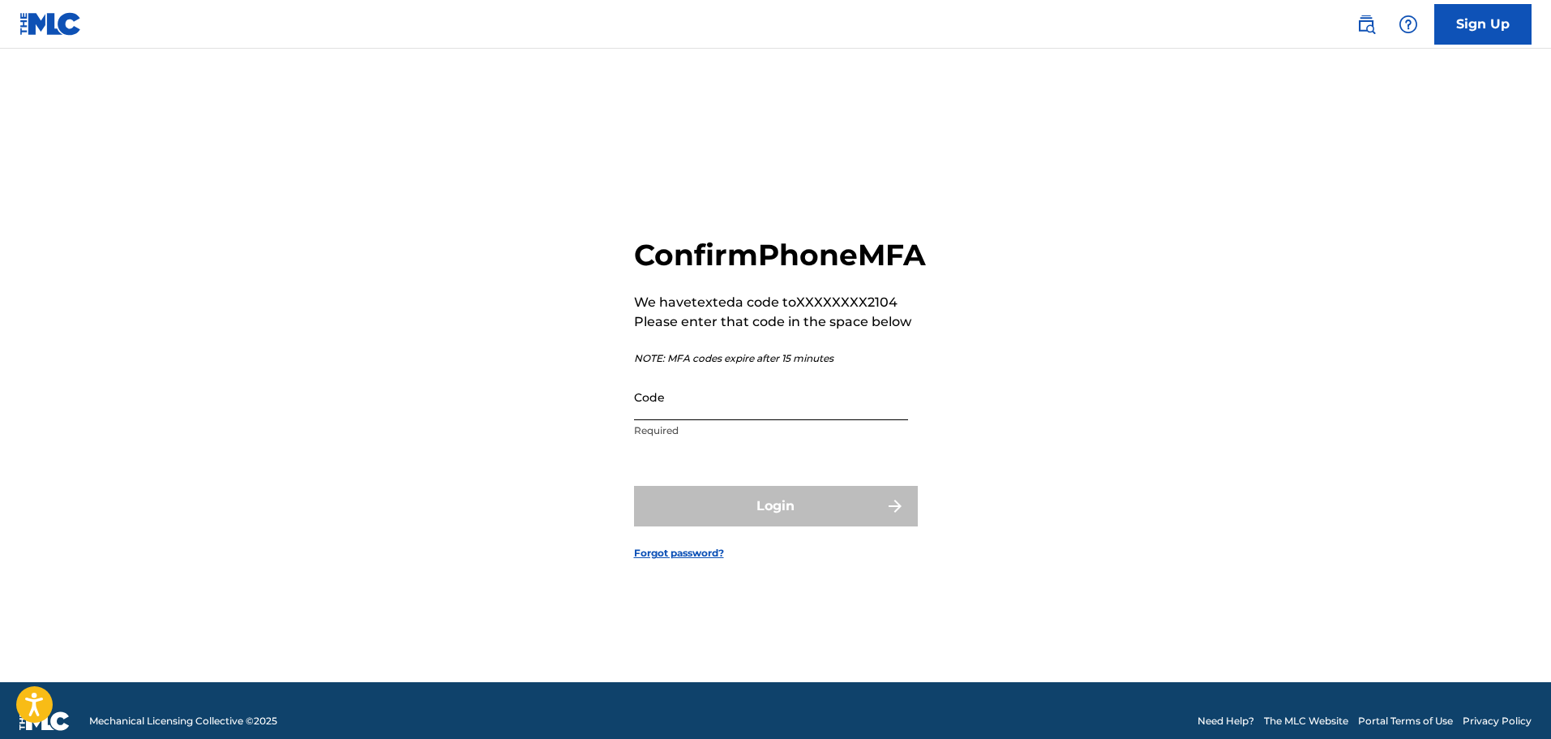
click at [760, 407] on input "Code" at bounding box center [771, 397] width 274 height 46
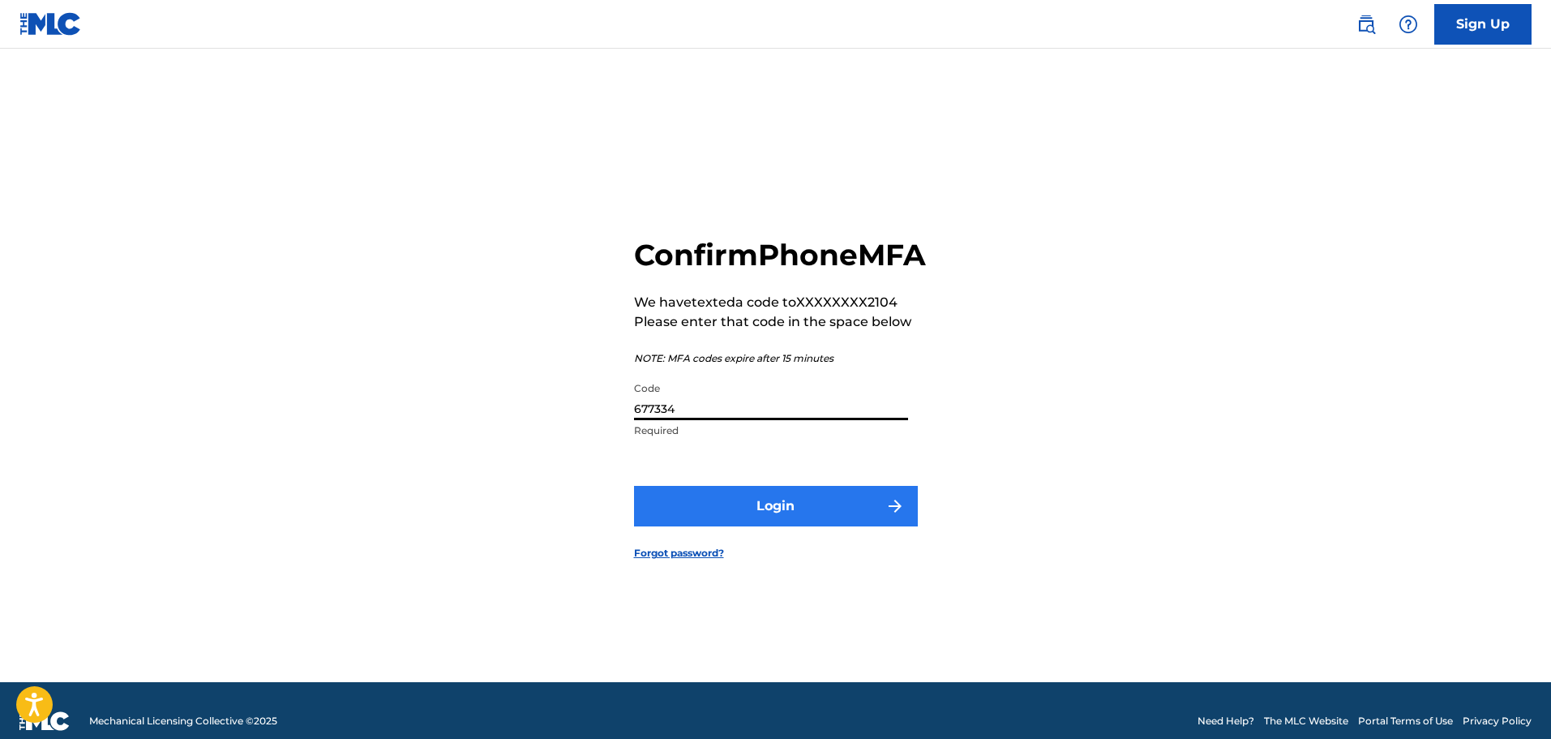
type input "677334"
click at [826, 526] on button "Login" at bounding box center [776, 506] width 284 height 41
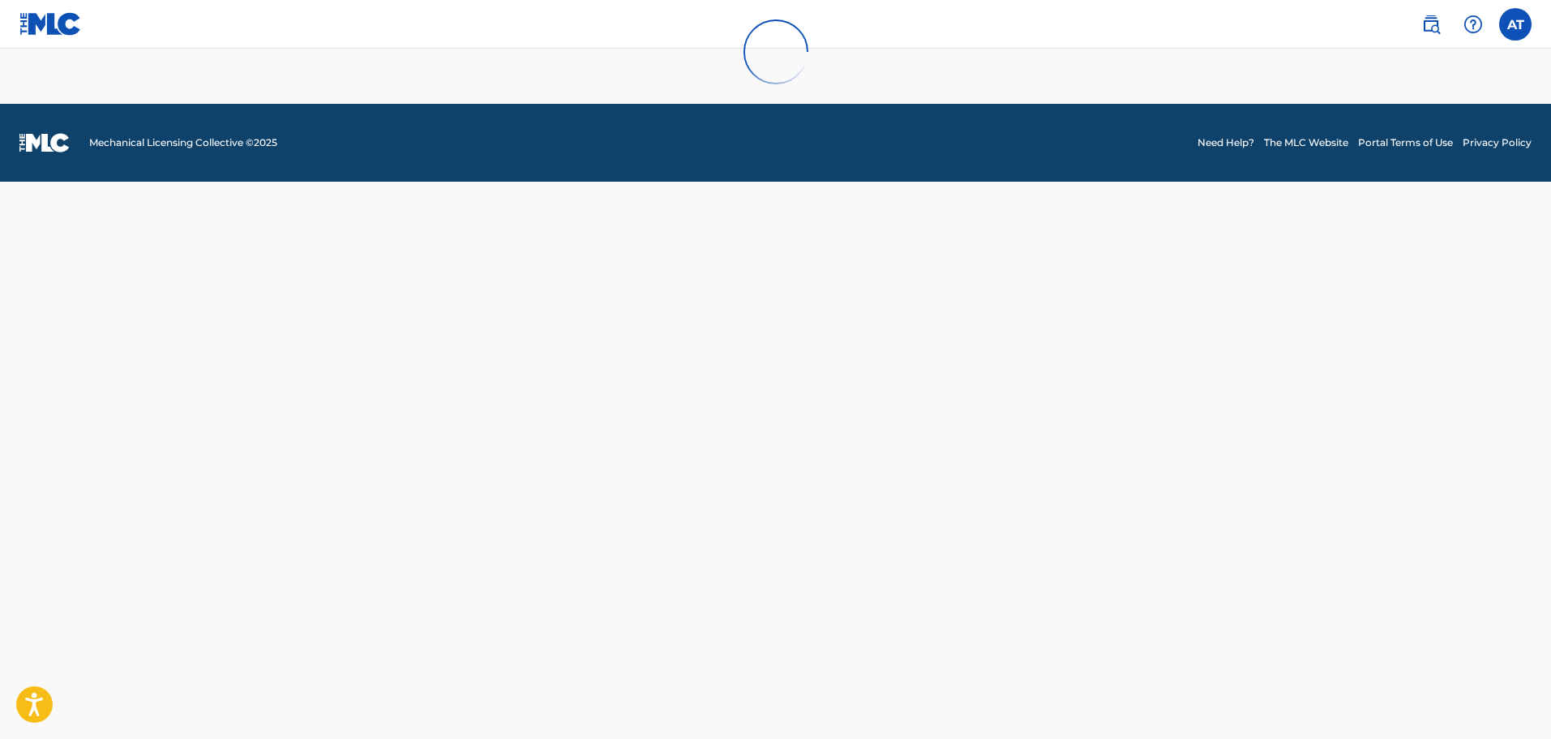
scroll to position [26, 0]
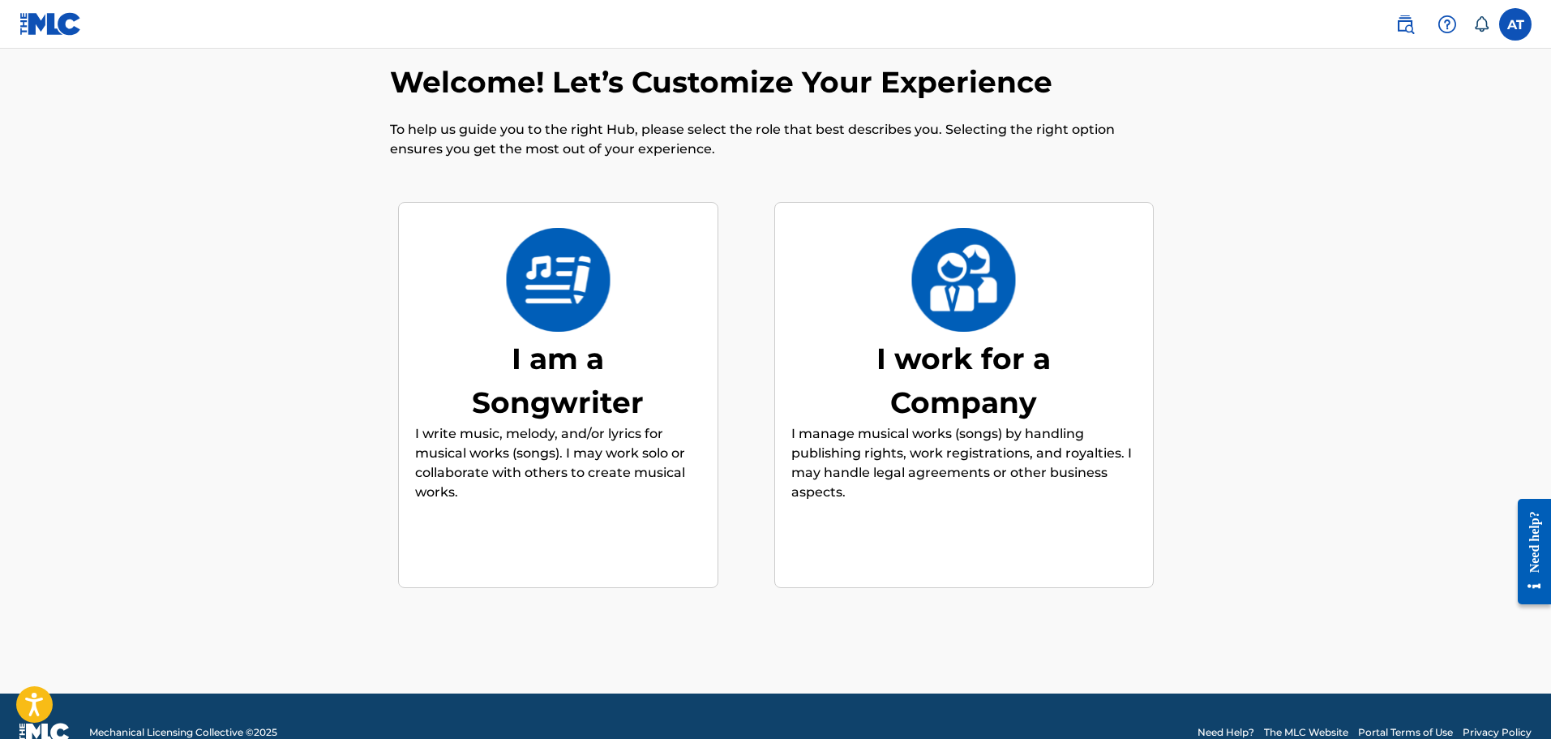
click at [553, 308] on img at bounding box center [558, 280] width 106 height 104
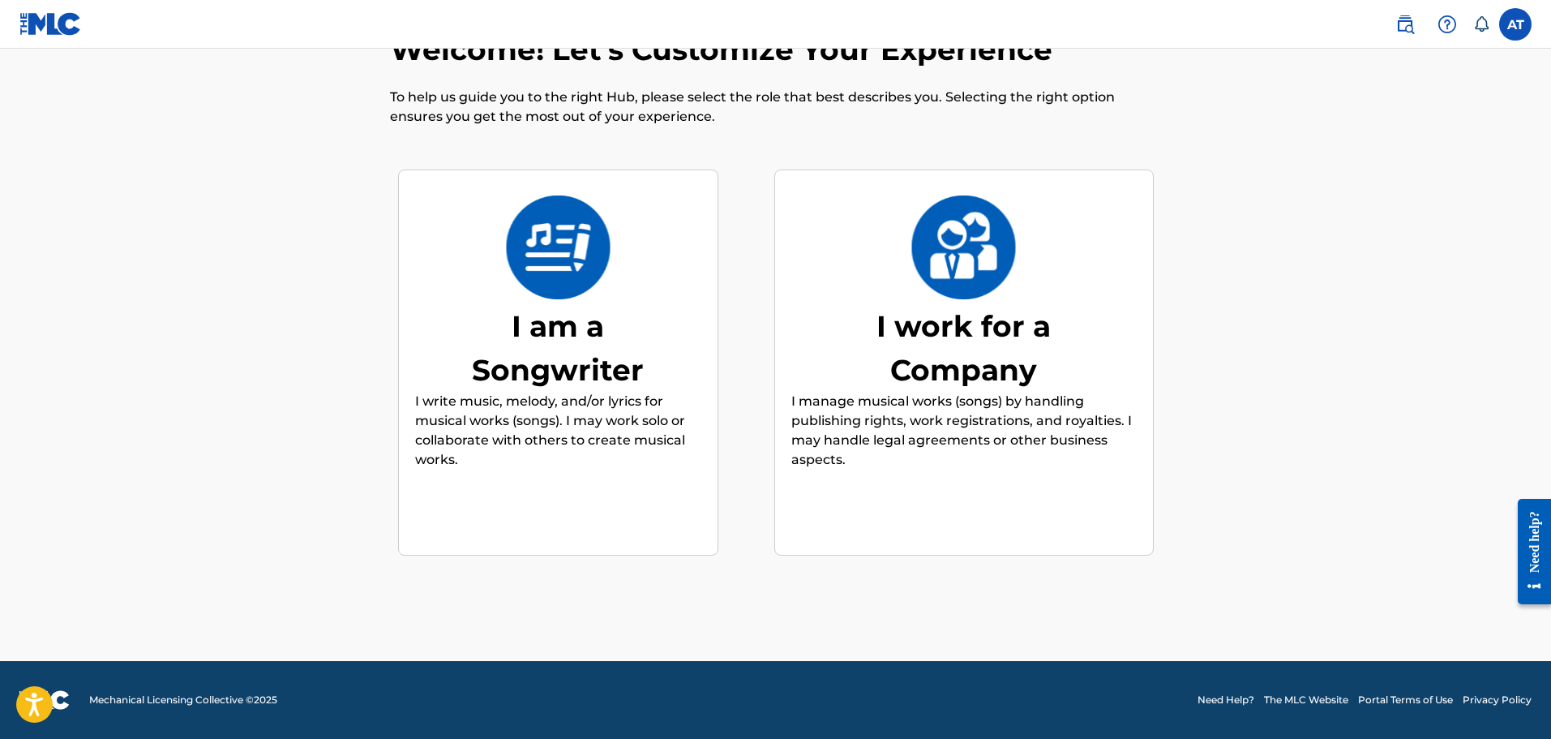
scroll to position [73, 0]
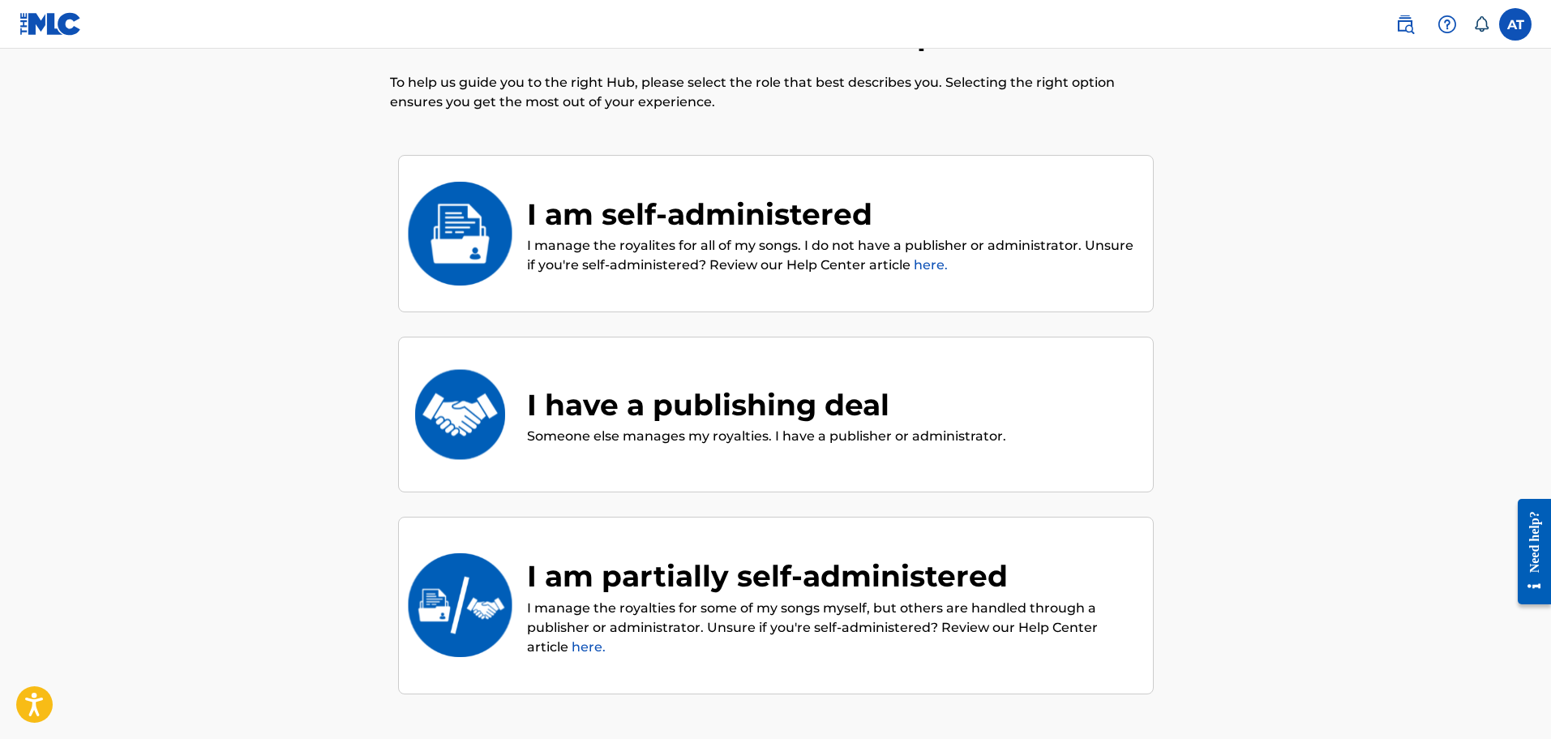
click at [828, 232] on div "I am self-administered" at bounding box center [832, 214] width 610 height 44
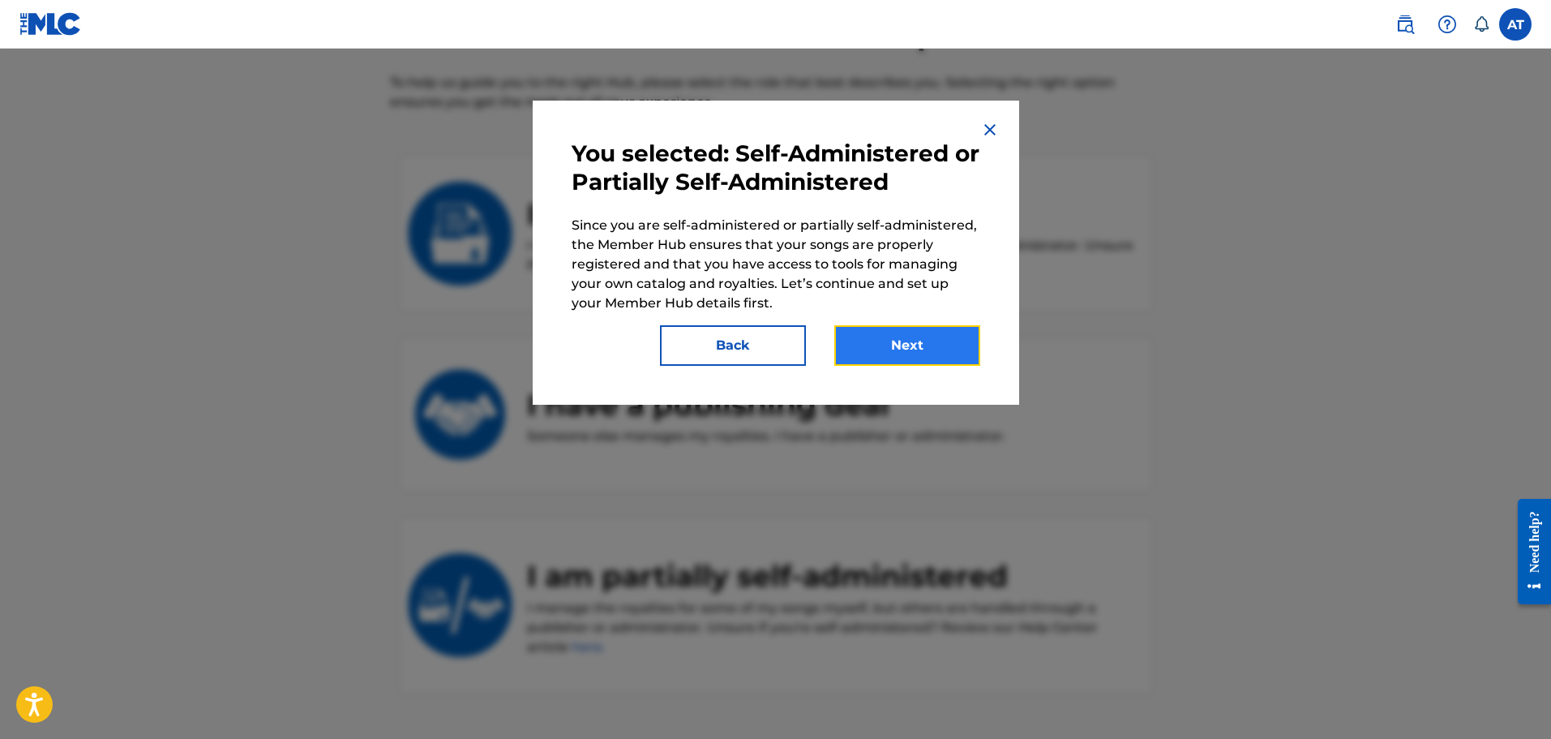
click at [919, 338] on button "Next" at bounding box center [907, 345] width 146 height 41
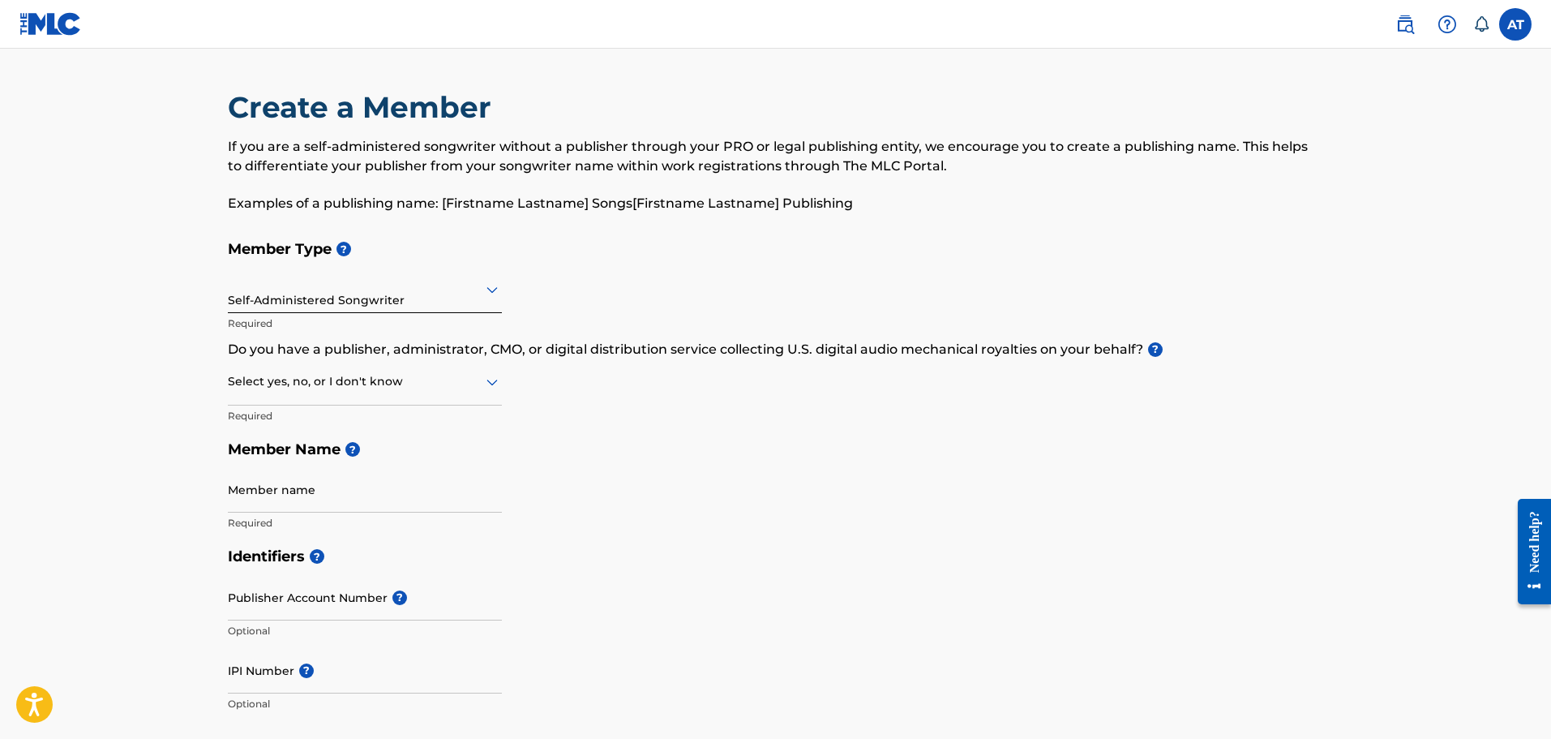
click at [509, 385] on div "Member Type ? Self-Administered Songwriter Required Do you have a publisher, ad…" at bounding box center [776, 385] width 1096 height 307
click at [499, 380] on icon at bounding box center [491, 381] width 19 height 19
click at [329, 459] on div "No" at bounding box center [365, 460] width 272 height 36
click at [492, 388] on icon at bounding box center [491, 381] width 19 height 19
click at [309, 494] on div "I don't know" at bounding box center [365, 496] width 272 height 36
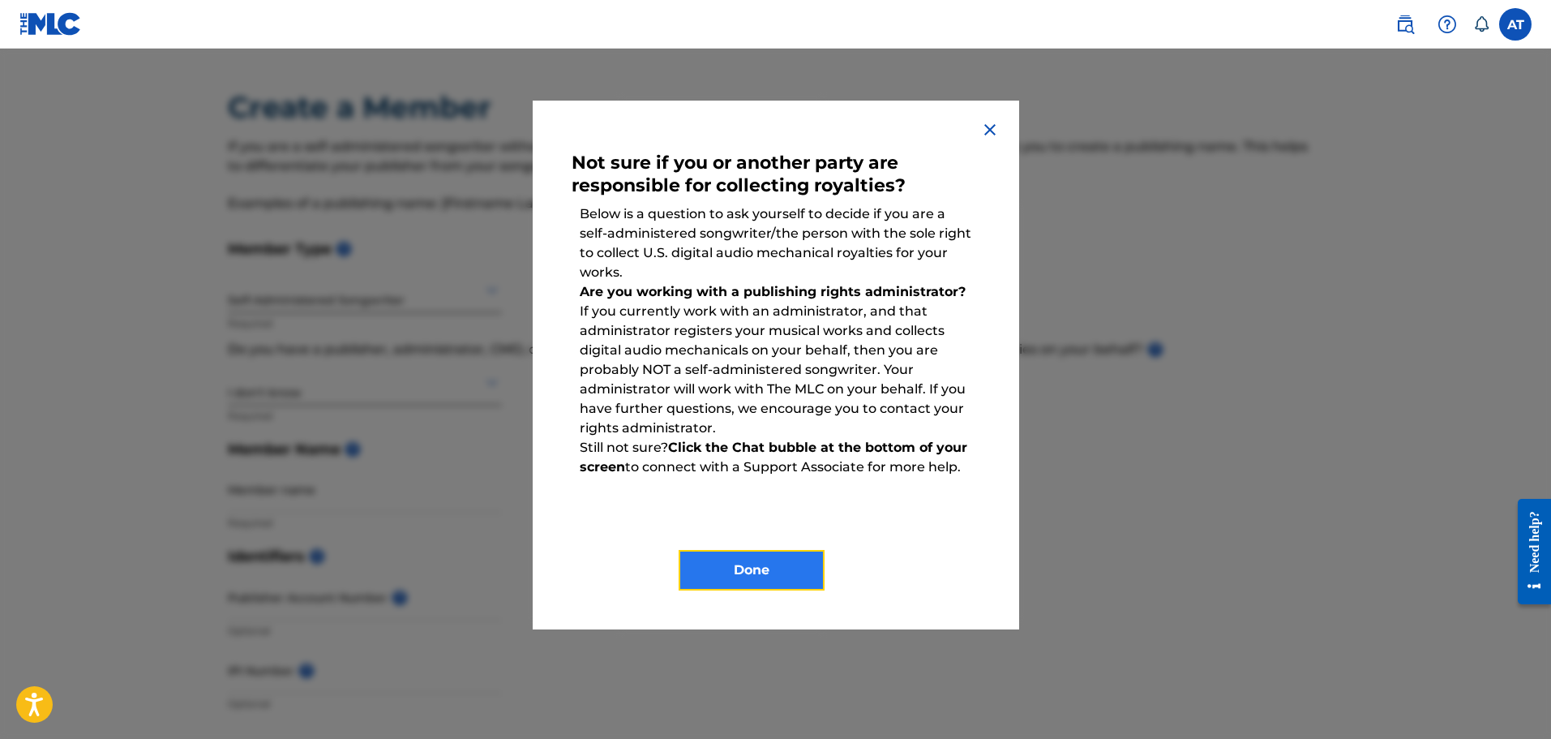
click at [765, 580] on button "Done" at bounding box center [752, 570] width 146 height 41
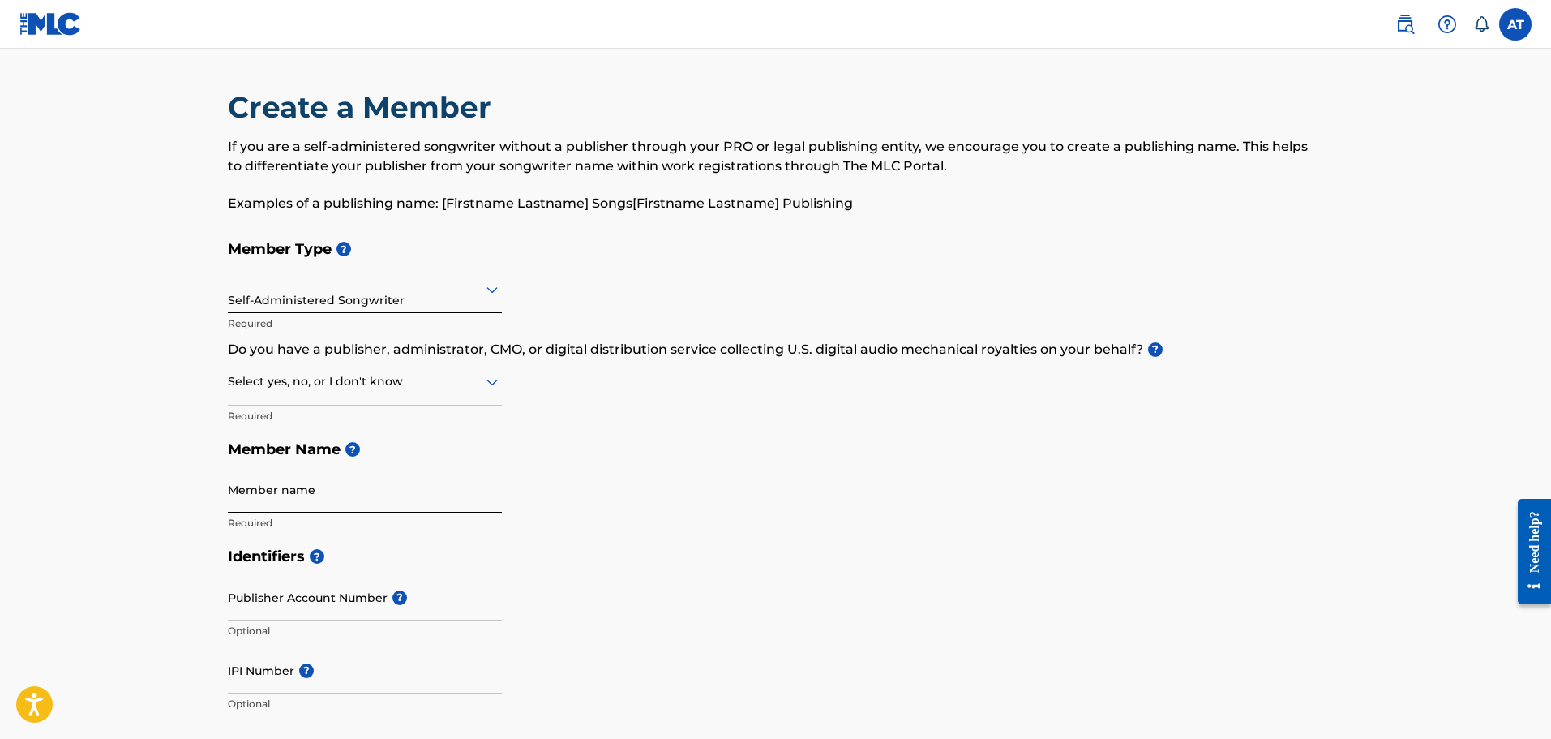
click at [367, 495] on input "Member name" at bounding box center [365, 489] width 274 height 46
click at [309, 503] on input "Member name" at bounding box center [365, 489] width 274 height 46
click at [458, 294] on div at bounding box center [365, 289] width 274 height 20
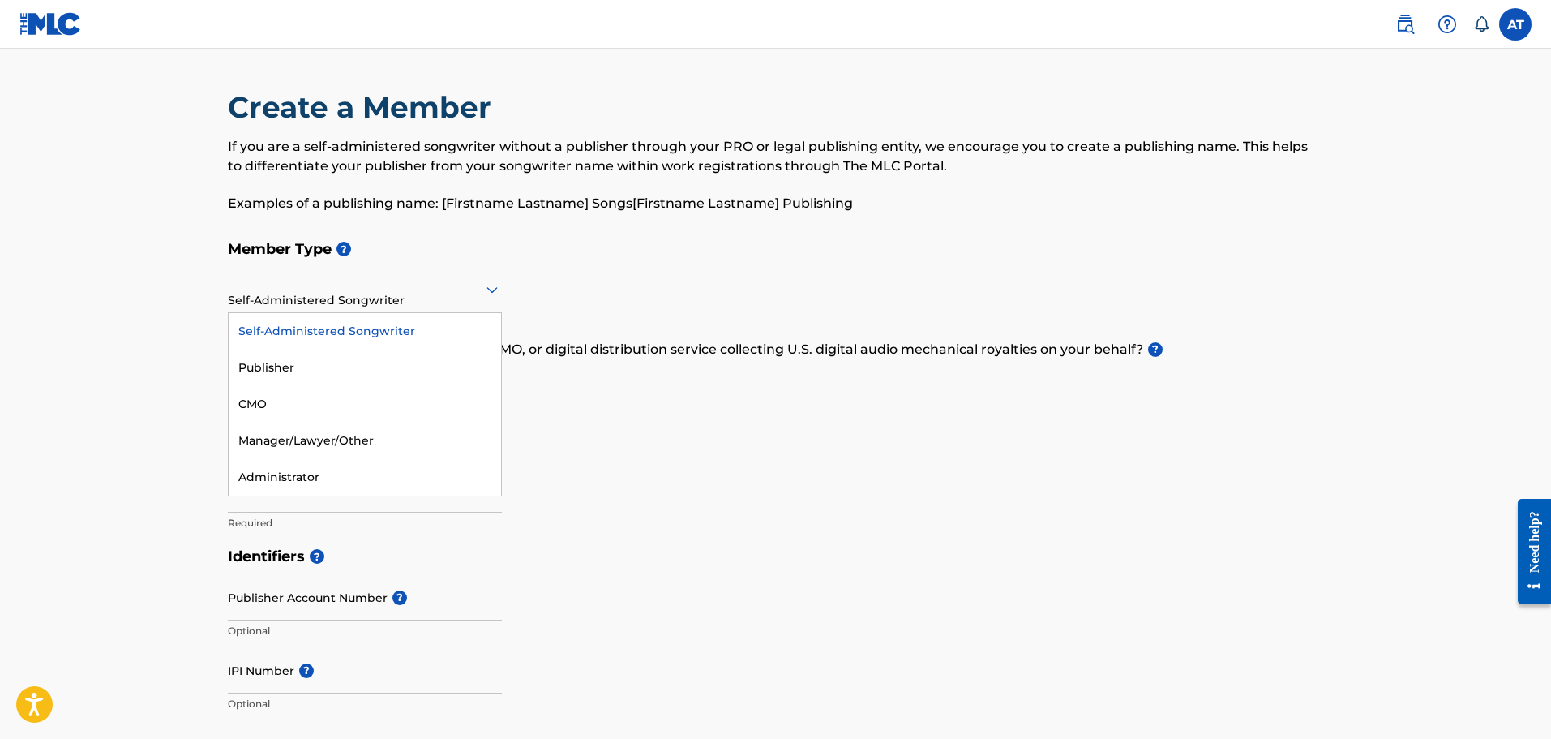
click at [549, 268] on div "Member Type ? 5 results available. Use Up and Down to choose options, press Ent…" at bounding box center [776, 385] width 1096 height 307
